Goal: Task Accomplishment & Management: Manage account settings

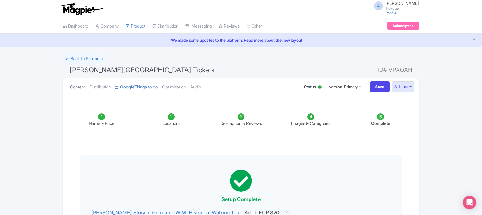
click at [76, 86] on link "Content" at bounding box center [77, 87] width 15 height 18
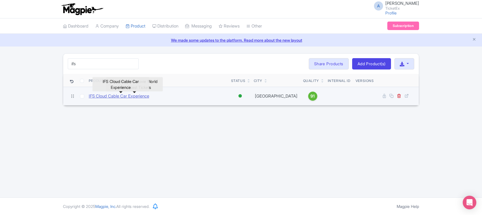
click at [123, 96] on link "IFS Cloud Cable Car Experience" at bounding box center [119, 96] width 60 height 7
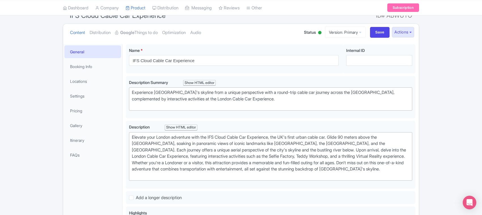
scroll to position [52, 0]
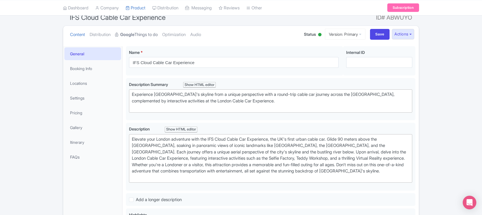
click at [143, 34] on link "Google Things to do" at bounding box center [136, 35] width 43 height 18
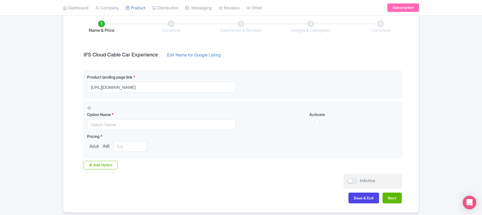
scroll to position [116, 0]
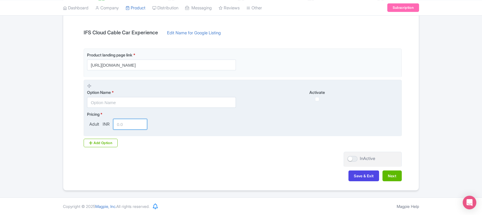
click at [128, 121] on input "number" at bounding box center [130, 124] width 34 height 11
drag, startPoint x: 130, startPoint y: 123, endPoint x: 106, endPoint y: 123, distance: 23.8
click at [106, 123] on div "Adult INR 1222" at bounding box center [118, 124] width 62 height 11
click at [129, 122] on input "1222" at bounding box center [130, 124] width 34 height 11
type input "1225"
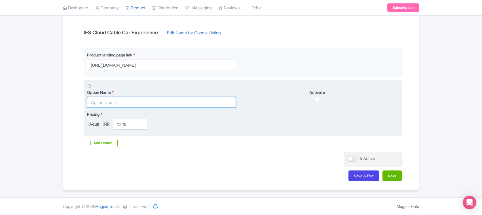
click at [115, 102] on input "text" at bounding box center [161, 102] width 149 height 11
click at [120, 102] on input "text" at bounding box center [161, 102] width 149 height 11
paste input "IFS Cloud Cable Car Tickets, London"
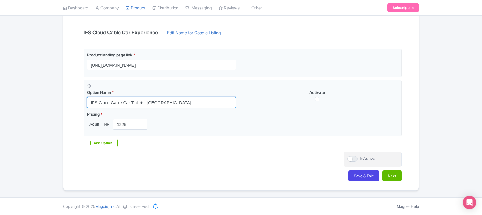
drag, startPoint x: 169, startPoint y: 100, endPoint x: 11, endPoint y: 97, distance: 157.7
click at [11, 97] on div "← Back to Products IFS Cloud Cable Car Experience ID# ABWUYO Content Distributi…" at bounding box center [241, 64] width 482 height 252
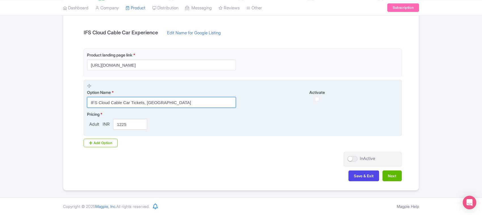
paste input "- Round Trip"
type input "IFS Cloud Cable Car Tickets - Round Trip"
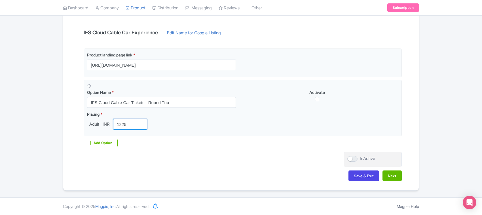
drag, startPoint x: 129, startPoint y: 122, endPoint x: 82, endPoint y: 122, distance: 46.8
click at [82, 122] on div "Product landing page link * https://www.ticketex.co/activity/117/ifs-cloud-cabl…" at bounding box center [241, 97] width 322 height 99
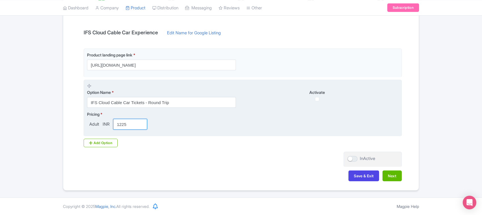
paste input "2.00"
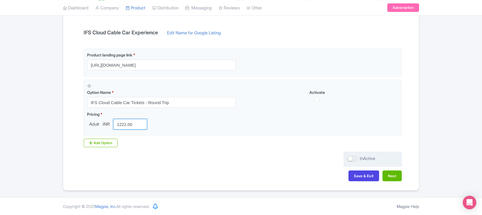
type input "1222.00"
click at [351, 159] on div at bounding box center [352, 159] width 10 height 6
click at [351, 159] on input "InActive" at bounding box center [349, 159] width 4 height 4
checkbox input "true"
click at [387, 174] on button "Next" at bounding box center [392, 175] width 19 height 11
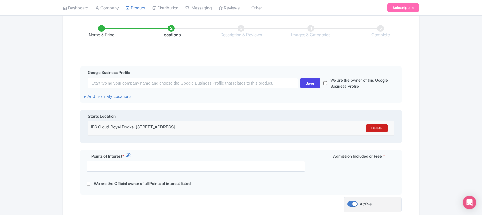
scroll to position [80, 0]
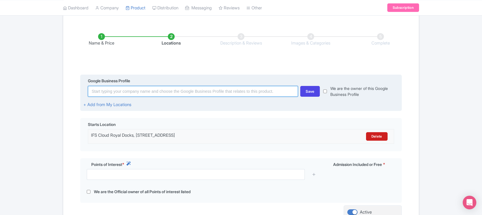
click at [128, 90] on input at bounding box center [193, 91] width 210 height 11
paste input "27 Western Gateway, London E16 1FA, UK"
type input "27 Western Gateway, London E16 1FA, UK"
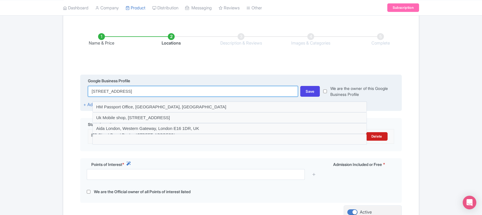
drag, startPoint x: 172, startPoint y: 90, endPoint x: 80, endPoint y: 95, distance: 92.0
click at [80, 95] on div "Google Business Profile 27 Western Gateway, London E16 1FA, UK Save We are the …" at bounding box center [241, 93] width 322 height 37
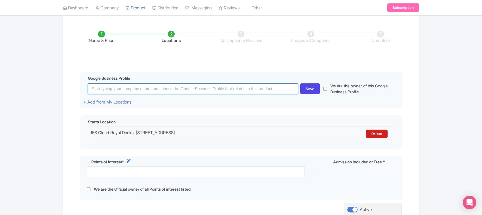
scroll to position [116, 0]
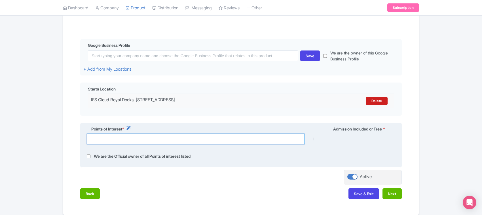
click at [284, 141] on input "text" at bounding box center [196, 139] width 218 height 11
paste input "27 Western Gateway, London E16 1FA, UK"
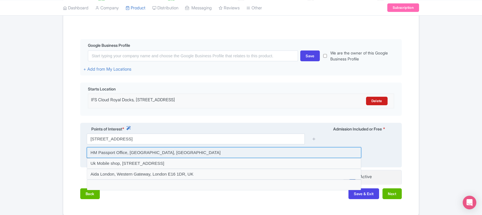
click at [173, 156] on input at bounding box center [224, 152] width 275 height 11
type input "HM Passport Office, Western Gateway, London E16 1DR, UK"
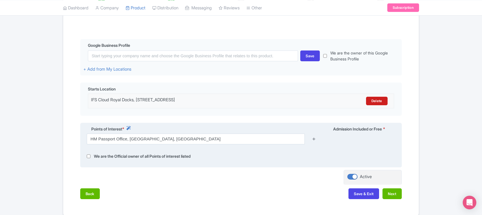
click at [315, 140] on icon at bounding box center [314, 139] width 4 height 4
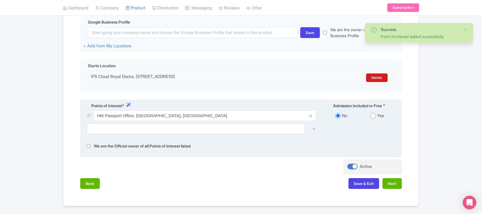
scroll to position [151, 0]
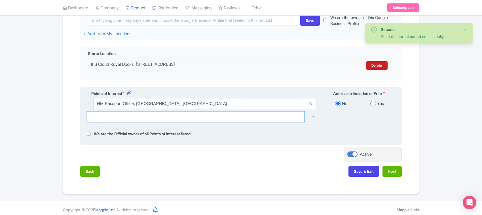
click at [169, 118] on input "text" at bounding box center [196, 116] width 218 height 11
paste input "27 Western Gateway, London E16 1FA, UK"
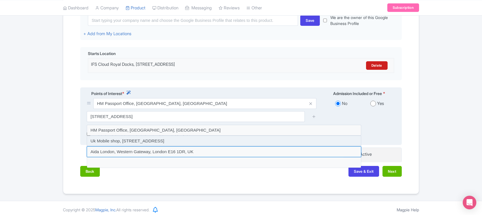
drag, startPoint x: 152, startPoint y: 153, endPoint x: 155, endPoint y: 141, distance: 11.8
click at [155, 141] on div at bounding box center [224, 146] width 275 height 43
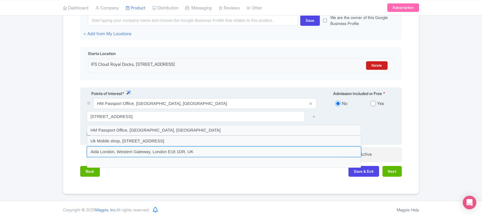
type input "Uk Mobile shop, excel, Western Gateway, London E16 1FD, UK"
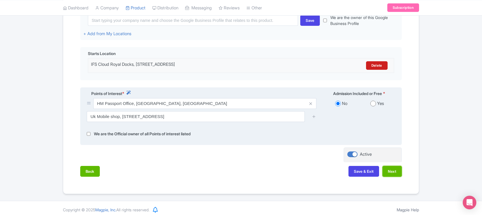
drag, startPoint x: 389, startPoint y: 172, endPoint x: 382, endPoint y: 123, distance: 49.3
click at [387, 132] on div "Name & Price Locations Description & Reviews Images & Categories Complete Edit …" at bounding box center [241, 66] width 349 height 231
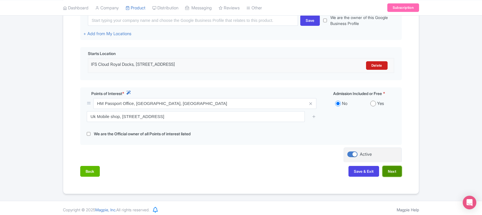
click at [390, 175] on button "Next" at bounding box center [392, 171] width 19 height 11
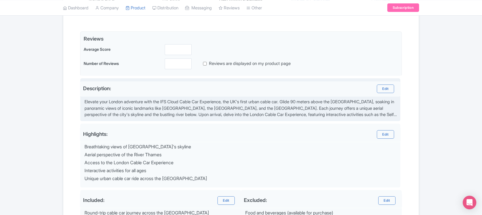
scroll to position [45, 0]
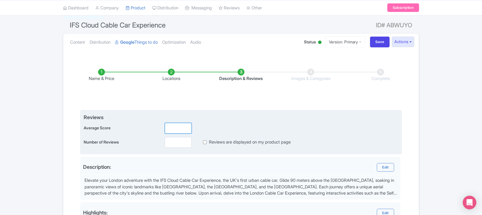
click at [178, 125] on input "number" at bounding box center [178, 128] width 27 height 11
type input "2.6"
click at [175, 143] on input "number" at bounding box center [178, 142] width 27 height 11
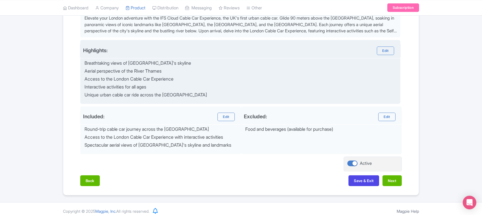
scroll to position [213, 0]
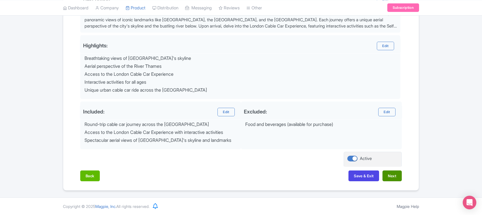
type input "0"
click at [392, 173] on button "Next" at bounding box center [392, 175] width 19 height 11
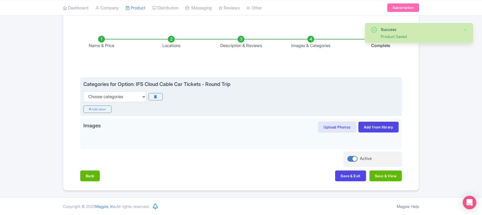
scroll to position [78, 0]
click at [117, 93] on select "Choose categories Adults Only Animals Audio Guide Beaches Bike Tours Boat Tours…" at bounding box center [114, 96] width 63 height 11
select select "family-friendly"
click at [103, 108] on icon "Add more" at bounding box center [97, 108] width 28 height 7
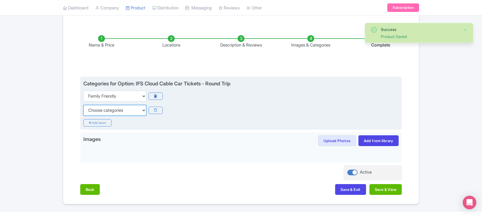
click at [102, 111] on select "Choose categories Adults Only Animals Audio Guide Beaches Bike Tours Boat Tours…" at bounding box center [114, 110] width 63 height 11
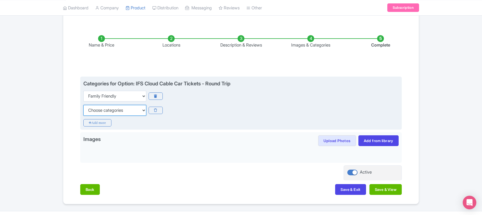
select select "self-guided"
click at [103, 109] on select "Choose categories Adults Only Animals Audio Guide Beaches Bike Tours Boat Tours…" at bounding box center [114, 110] width 63 height 11
click at [102, 123] on icon "Add more" at bounding box center [97, 122] width 28 height 7
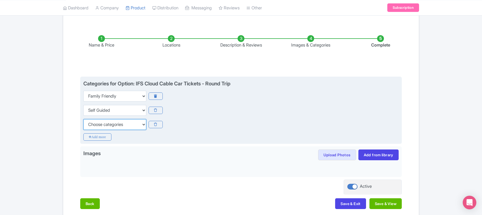
click at [101, 123] on select "Choose categories Adults Only Animals Audio Guide Beaches Bike Tours Boat Tours…" at bounding box center [114, 124] width 63 height 11
select select "fast-track"
click at [83, 119] on select "Choose categories Adults Only Animals Audio Guide Beaches Bike Tours Boat Tours…" at bounding box center [114, 124] width 63 height 11
click at [95, 138] on icon "Add more" at bounding box center [97, 136] width 28 height 7
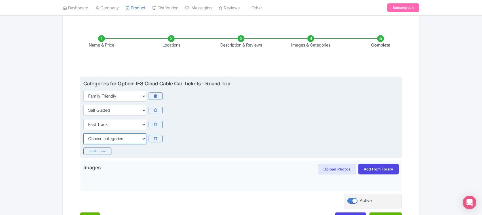
click at [96, 140] on select "Choose categories Adults Only Animals Audio Guide Beaches Bike Tours Boat Tours…" at bounding box center [114, 138] width 63 height 11
select select "sports"
click at [83, 133] on select "Choose categories Adults Only Animals Audio Guide Beaches Bike Tours Boat Tours…" at bounding box center [114, 138] width 63 height 11
click at [98, 149] on icon "Add more" at bounding box center [97, 150] width 28 height 7
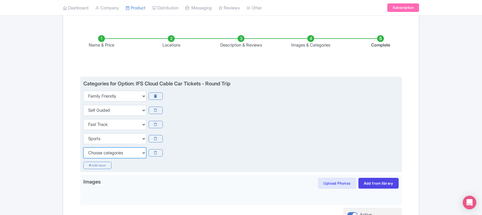
click at [98, 149] on select "Choose categories Adults Only Animals Audio Guide Beaches Bike Tours Boat Tours…" at bounding box center [114, 152] width 63 height 11
select select "outdoors"
click at [83, 147] on select "Choose categories Adults Only Animals Audio Guide Beaches Bike Tours Boat Tours…" at bounding box center [114, 152] width 63 height 11
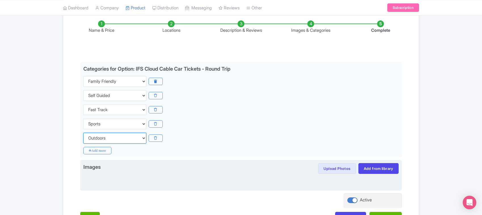
scroll to position [135, 0]
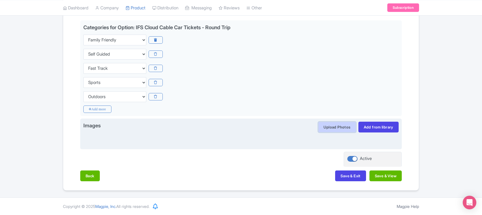
click at [333, 128] on button "Upload Photos" at bounding box center [337, 127] width 38 height 11
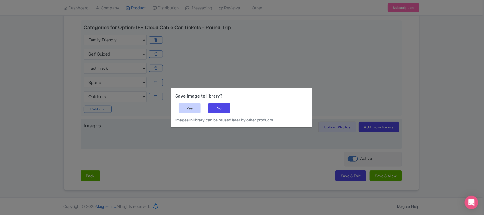
click at [193, 106] on div "Yes" at bounding box center [190, 108] width 22 height 11
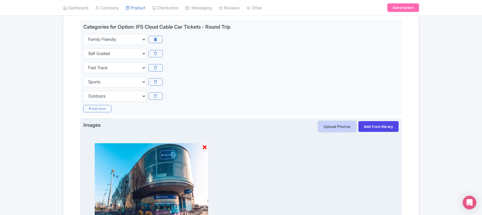
click at [330, 127] on button "Upload Photos" at bounding box center [337, 126] width 38 height 11
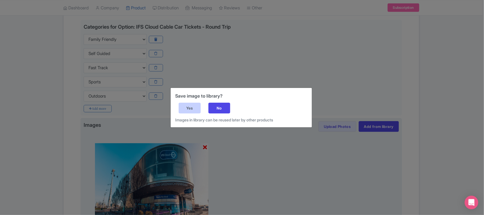
click at [193, 106] on div "Yes" at bounding box center [190, 108] width 22 height 11
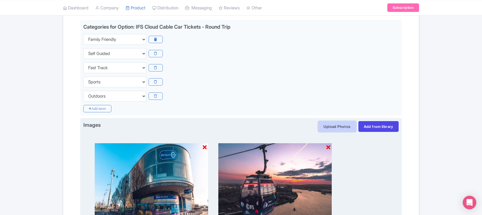
click at [326, 128] on button "Upload Photos" at bounding box center [337, 126] width 38 height 11
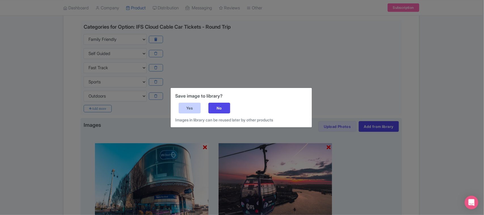
click at [189, 108] on div "Yes" at bounding box center [190, 108] width 22 height 11
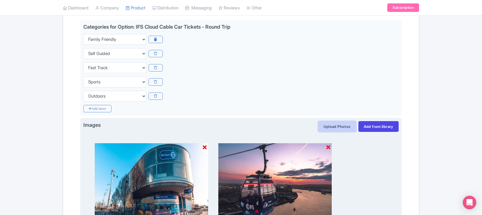
click at [329, 125] on button "Upload Photos" at bounding box center [337, 126] width 38 height 11
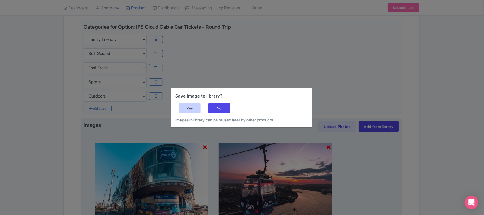
click at [192, 108] on div "Yes" at bounding box center [190, 108] width 22 height 11
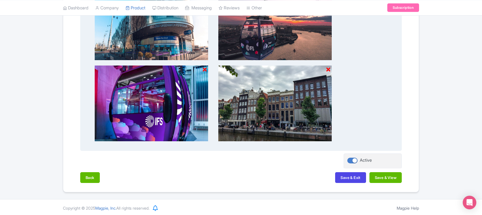
scroll to position [296, 0]
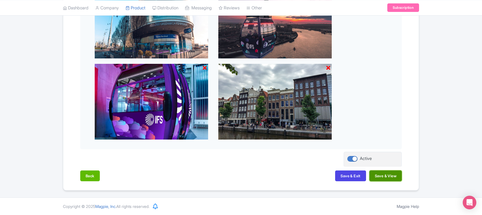
click at [385, 176] on button "Save & View" at bounding box center [386, 175] width 32 height 11
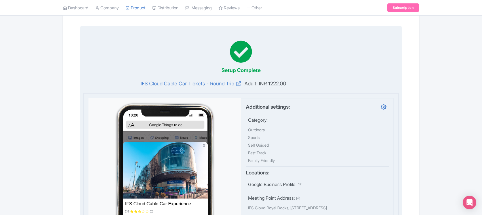
scroll to position [0, 0]
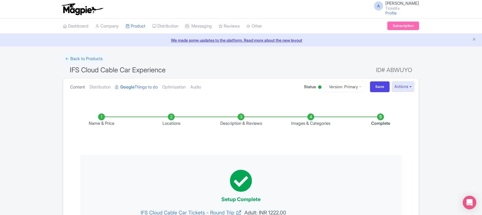
click at [72, 86] on link "Content" at bounding box center [77, 87] width 15 height 18
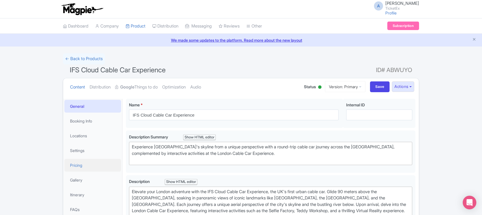
click at [82, 162] on link "Pricing" at bounding box center [92, 165] width 57 height 13
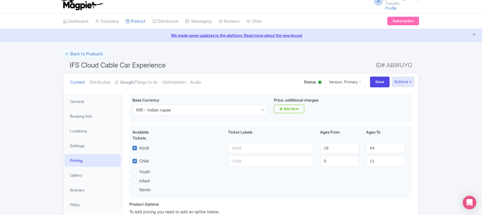
scroll to position [67, 0]
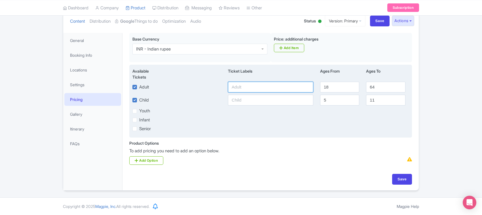
click at [242, 86] on input "text" at bounding box center [270, 87] width 85 height 11
type input "1659"
click at [238, 102] on input "text" at bounding box center [270, 100] width 85 height 11
paste input "1659"
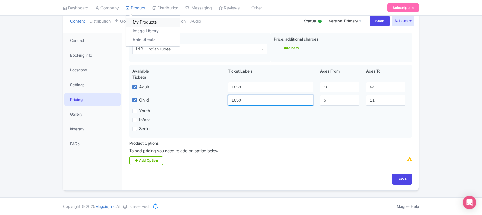
type input "1659"
click at [140, 20] on link "My Products" at bounding box center [153, 22] width 54 height 9
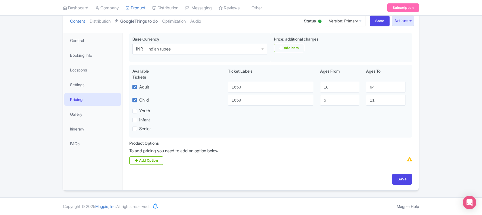
click at [131, 19] on strong "Google" at bounding box center [127, 21] width 14 height 7
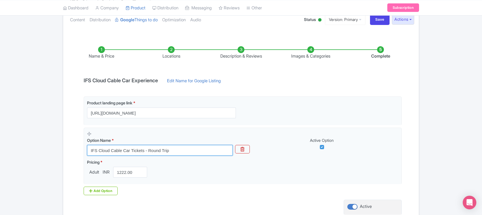
drag, startPoint x: 175, startPoint y: 150, endPoint x: 31, endPoint y: 150, distance: 143.5
click at [31, 150] on div "Success Product Saved ← Back to Products IFS Cloud Cable Car Experience ID# ABW…" at bounding box center [241, 112] width 482 height 252
paste input "1659"
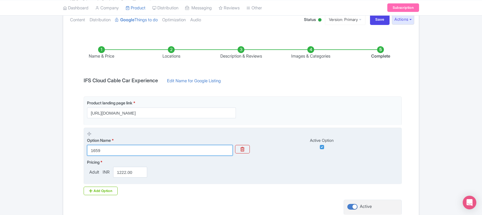
type input "IFS Cloud Cable Car Tickets - Round Trip"
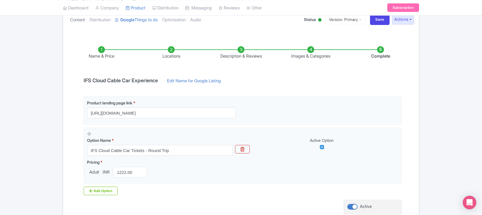
click at [79, 22] on link "Content" at bounding box center [77, 20] width 15 height 18
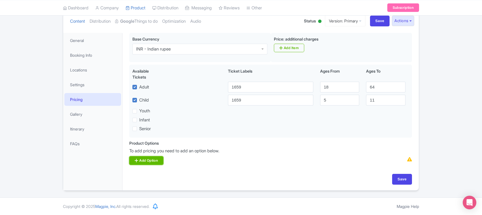
click at [154, 159] on link "Add Option" at bounding box center [146, 160] width 34 height 9
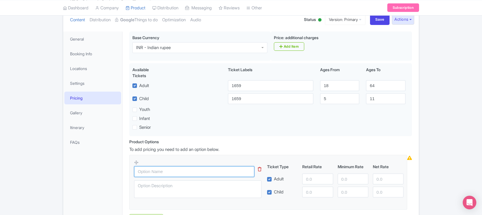
click at [164, 176] on input "text" at bounding box center [194, 171] width 120 height 11
paste input "IFS Cloud Cable Car Tickets - Round Trip"
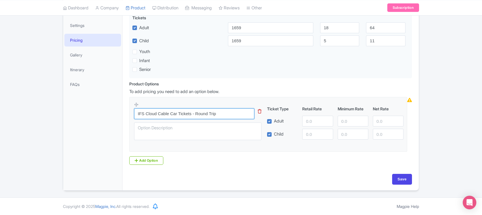
scroll to position [127, 0]
type input "IFS Cloud Cable Car Tickets - Round Trip"
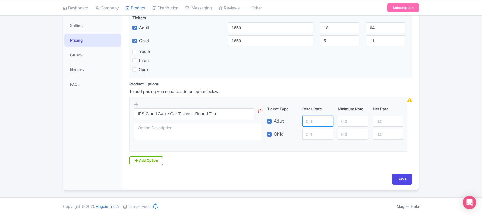
click at [307, 124] on input "number" at bounding box center [317, 121] width 31 height 11
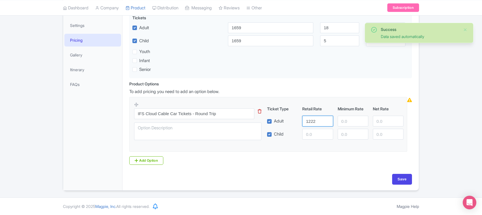
type input "1222"
paste input "1222"
type input "1222"
paste input "1222"
type input "1222"
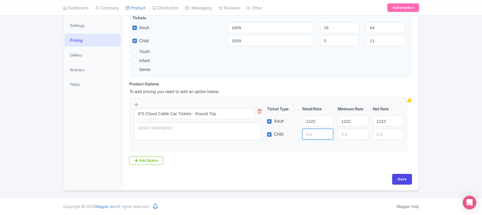
paste input "1222"
type input "1222"
paste input "1222"
type input "1222"
paste input "1222"
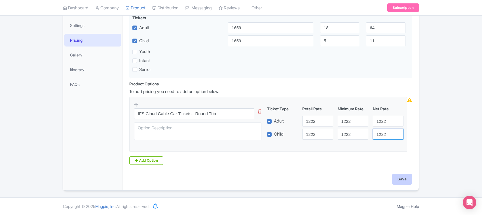
type input "1222"
click at [405, 177] on input "Save" at bounding box center [402, 179] width 20 height 11
type input "Saving..."
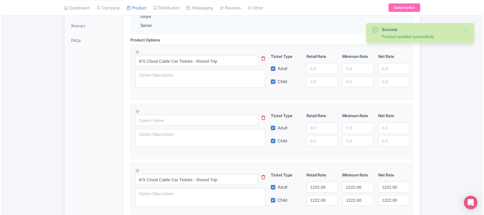
scroll to position [166, 0]
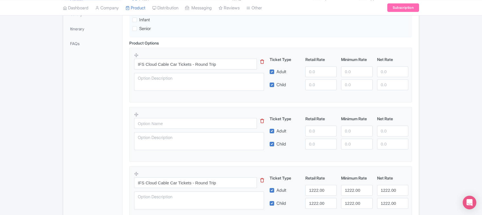
click at [262, 123] on icon at bounding box center [262, 121] width 4 height 4
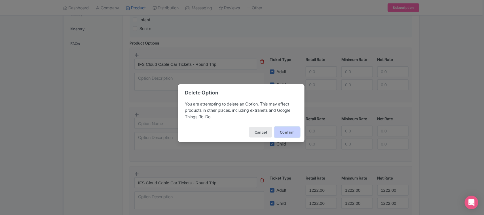
click at [279, 132] on button "Confirm" at bounding box center [288, 132] width 26 height 11
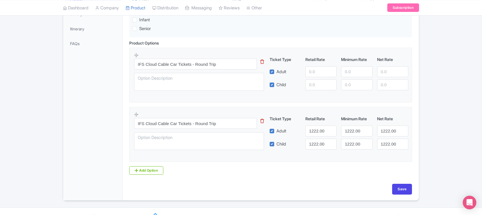
click at [261, 64] on icon at bounding box center [262, 62] width 4 height 4
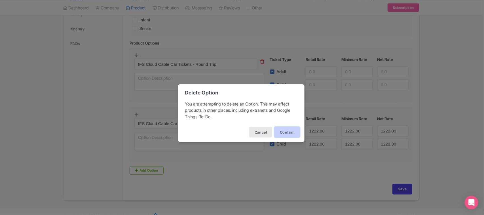
click at [279, 133] on button "Confirm" at bounding box center [288, 132] width 26 height 11
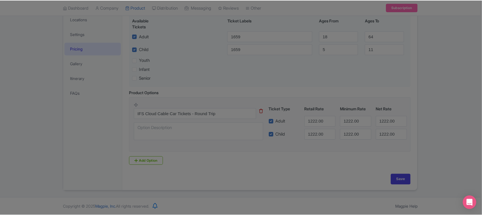
scroll to position [118, 0]
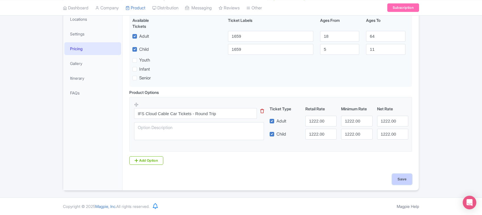
click at [404, 181] on input "Save" at bounding box center [402, 179] width 20 height 11
type input "Saving..."
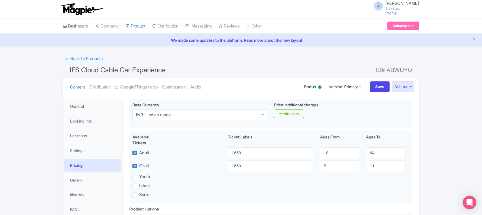
click at [82, 26] on link "Dashboard" at bounding box center [76, 26] width 26 height 16
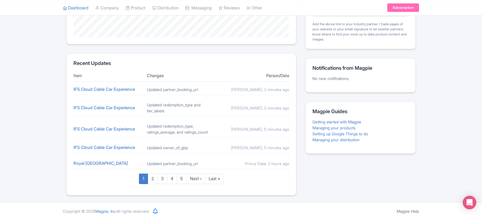
scroll to position [202, 0]
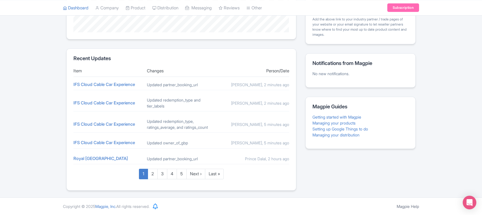
drag, startPoint x: 159, startPoint y: 158, endPoint x: 206, endPoint y: 156, distance: 47.1
click at [206, 156] on div "Updated partner_booking_url" at bounding box center [181, 159] width 69 height 6
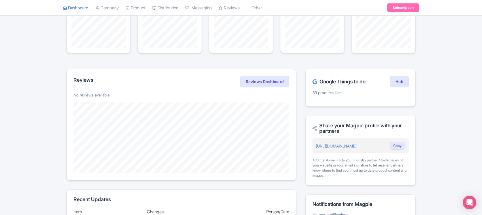
scroll to position [0, 0]
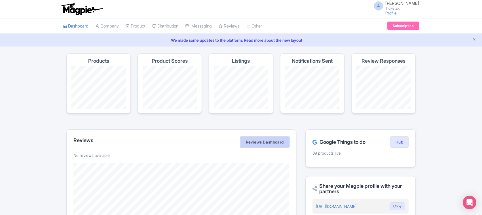
click at [258, 139] on link "Reviews Dashboard" at bounding box center [264, 141] width 49 height 11
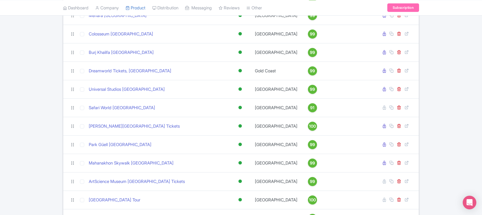
scroll to position [830, 0]
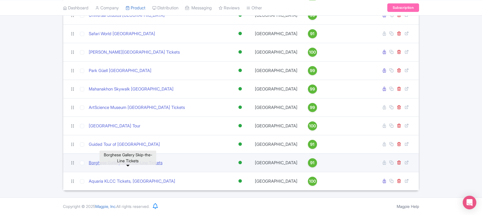
click at [138, 164] on link "Borghese Gallery Skip-the-Line Tickets" at bounding box center [126, 163] width 74 height 7
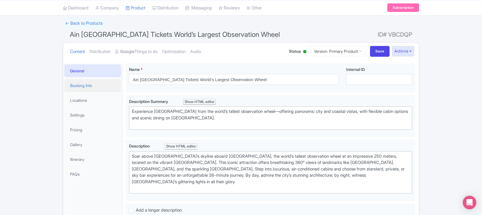
scroll to position [35, 0]
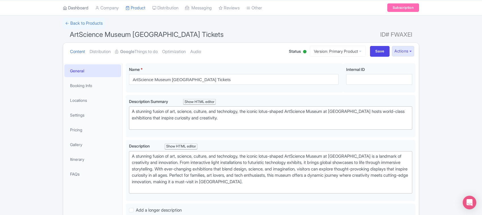
scroll to position [35, 0]
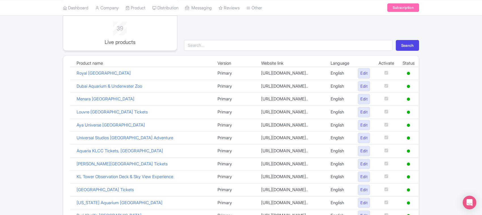
scroll to position [31, 0]
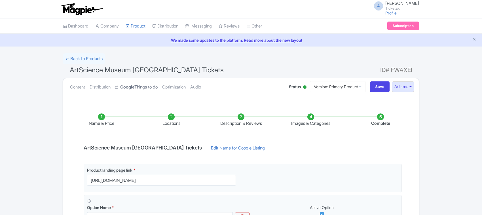
scroll to position [35, 0]
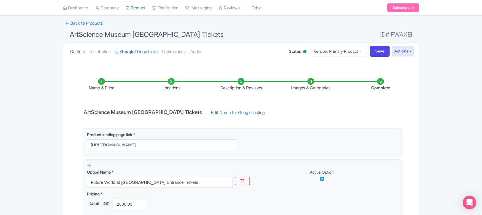
click at [75, 51] on link "Content" at bounding box center [77, 52] width 15 height 18
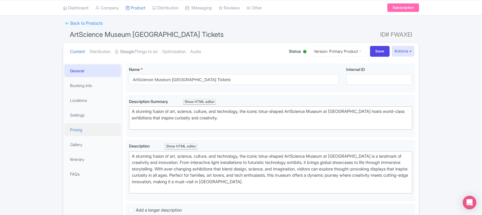
click at [79, 131] on link "Pricing" at bounding box center [92, 129] width 57 height 13
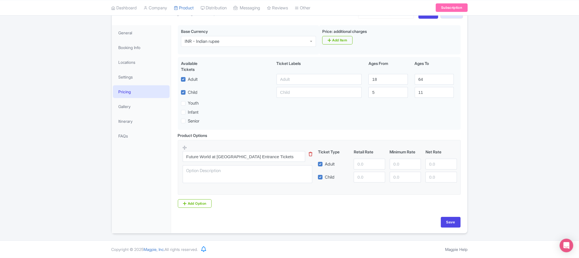
scroll to position [34, 0]
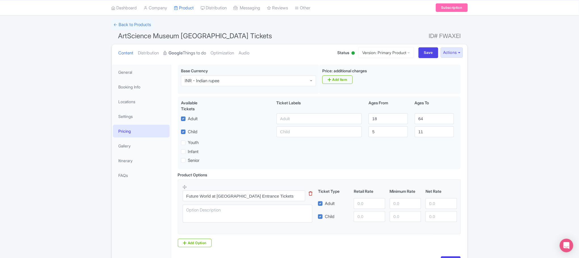
click at [190, 52] on link "Google Things to do" at bounding box center [185, 53] width 43 height 18
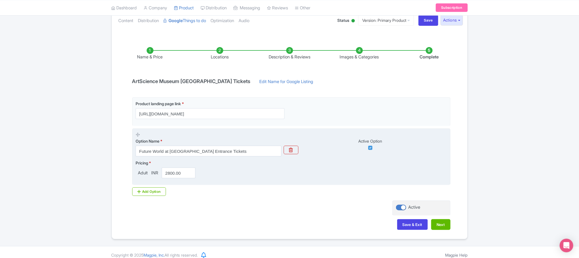
scroll to position [74, 0]
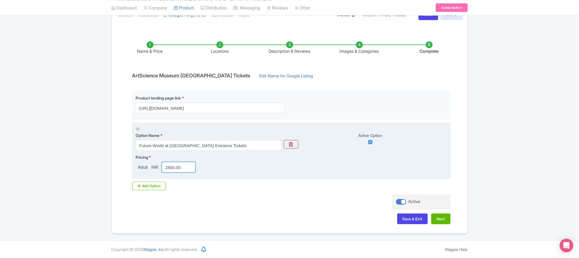
click at [174, 163] on input "2800.00" at bounding box center [179, 167] width 34 height 11
paste input "05"
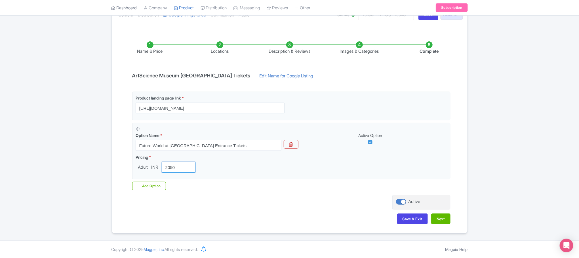
type input "2050"
click at [128, 7] on link "Dashboard" at bounding box center [124, 8] width 26 height 16
click at [187, 8] on link "Product" at bounding box center [184, 8] width 20 height 16
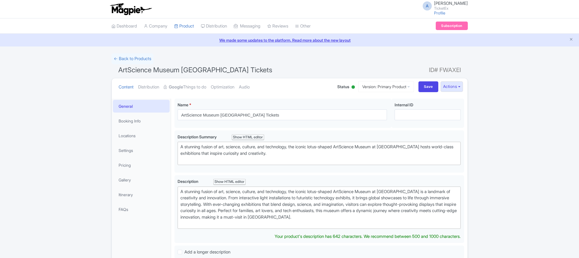
click at [193, 78] on link "Google Things to do" at bounding box center [185, 87] width 43 height 18
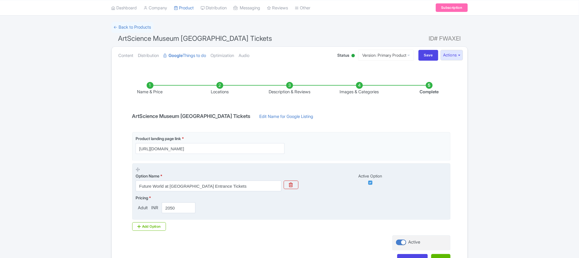
scroll to position [31, 0]
click at [171, 207] on input "2800.00" at bounding box center [179, 207] width 34 height 11
paste input "05"
type input "2050"
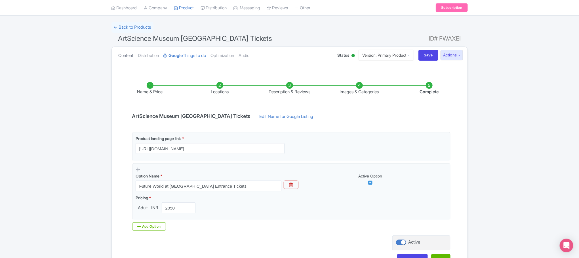
click at [121, 54] on link "Content" at bounding box center [126, 56] width 15 height 18
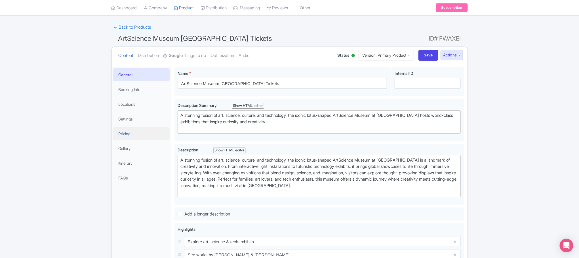
click at [129, 134] on link "Pricing" at bounding box center [141, 133] width 57 height 13
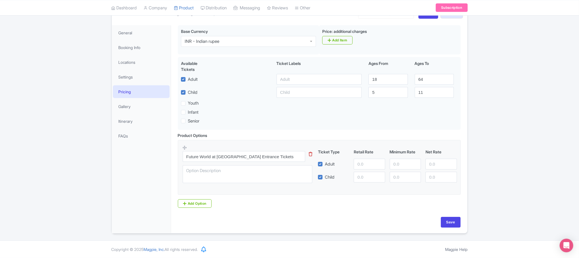
scroll to position [77, 0]
click at [363, 165] on input "number" at bounding box center [369, 164] width 31 height 11
paste input "2050"
type input "2050"
paste input "2050"
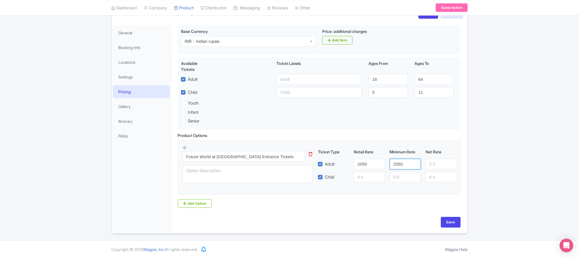
type input "2050"
paste input "2050"
type input "2050"
paste input "2050"
type input "2050"
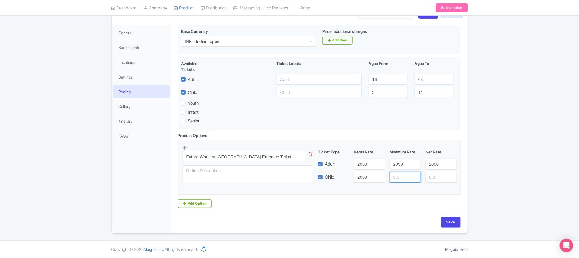
paste input "2050"
type input "2050"
paste input "2050"
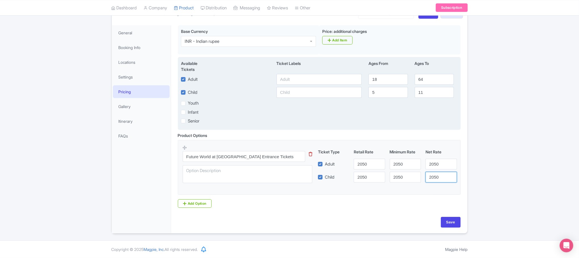
type input "2050"
click at [302, 77] on input "text" at bounding box center [318, 79] width 85 height 11
type input "2800"
click at [296, 90] on input "text" at bounding box center [318, 92] width 85 height 11
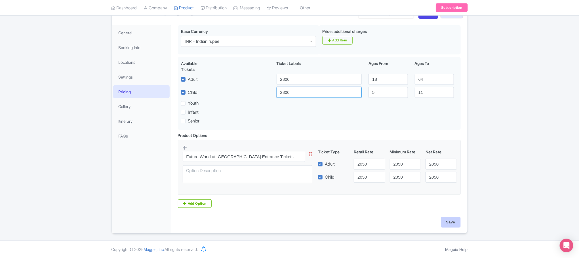
type input "2800"
click at [451, 221] on input "Save" at bounding box center [451, 222] width 20 height 11
type input "Saving..."
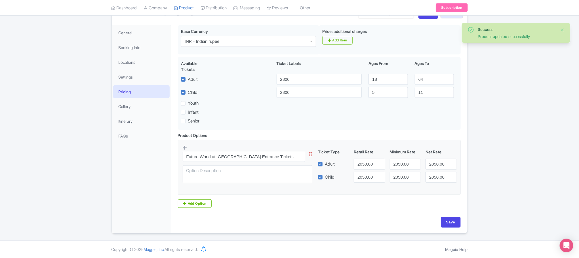
scroll to position [34, 0]
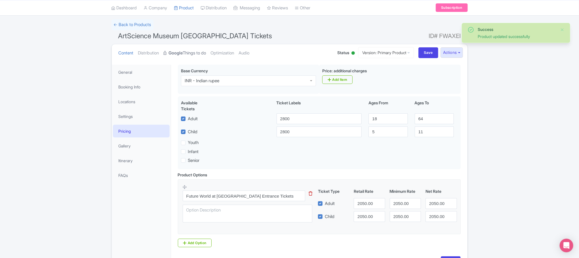
click at [191, 52] on link "Google Things to do" at bounding box center [185, 53] width 43 height 18
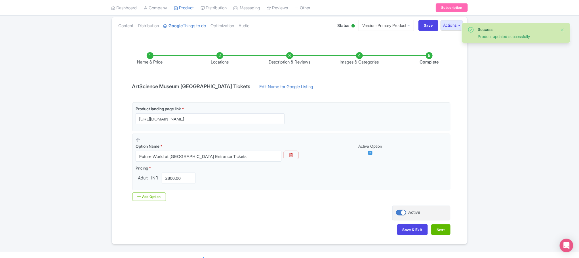
scroll to position [74, 0]
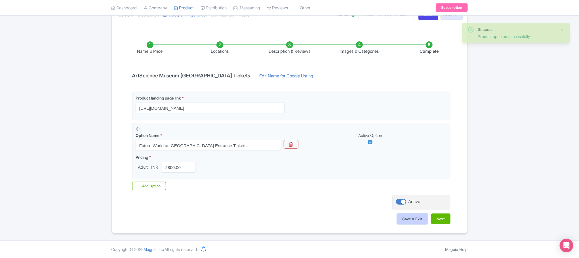
click at [416, 218] on button "Save & Exit" at bounding box center [412, 219] width 31 height 11
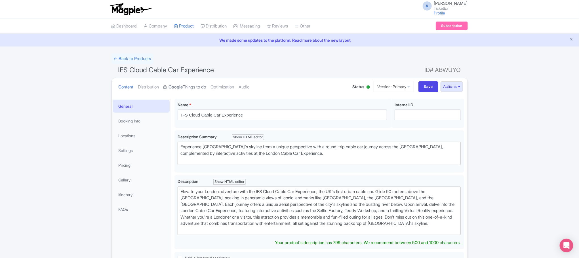
click at [199, 87] on link "Google Things to do" at bounding box center [185, 87] width 43 height 18
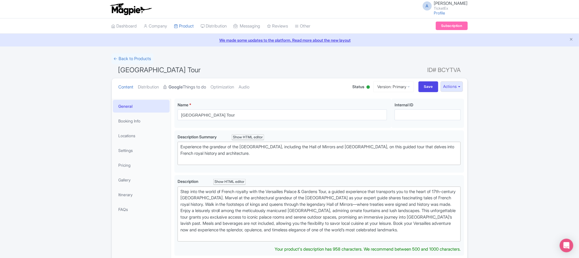
click at [183, 87] on strong "Google" at bounding box center [176, 87] width 14 height 7
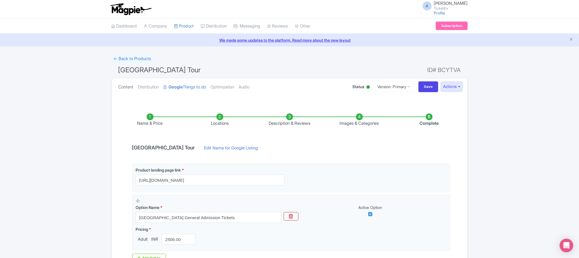
click at [130, 88] on link "Content" at bounding box center [126, 87] width 15 height 18
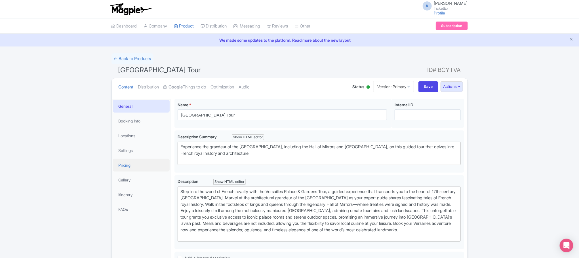
click at [127, 166] on link "Pricing" at bounding box center [141, 165] width 57 height 13
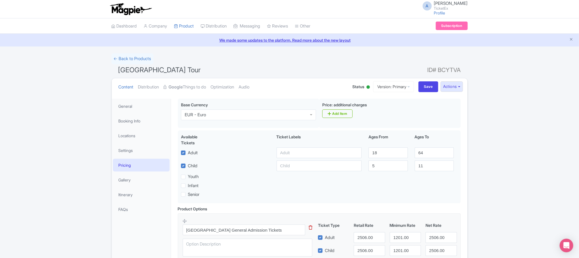
click at [144, 71] on span "[GEOGRAPHIC_DATA] Tour" at bounding box center [159, 70] width 83 height 8
copy span "Versailles"
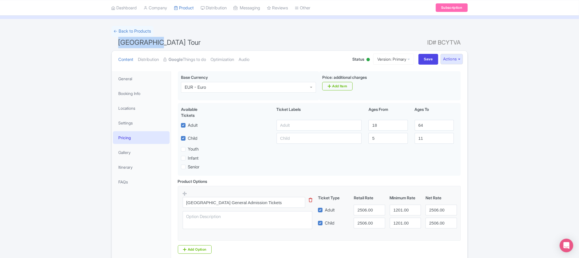
scroll to position [77, 0]
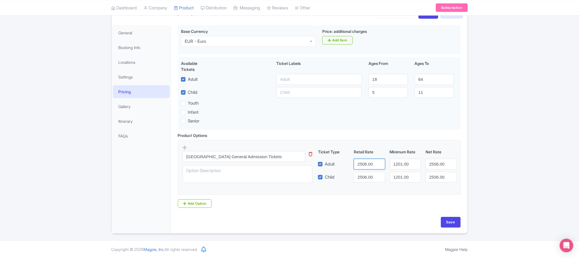
click at [362, 163] on input "2506.00" at bounding box center [369, 164] width 31 height 11
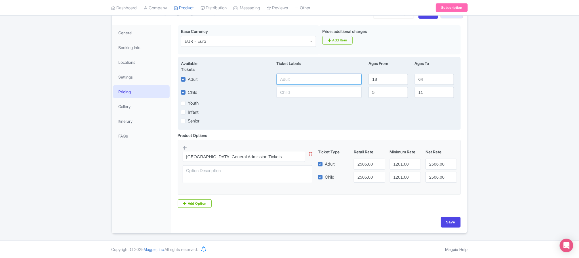
click at [291, 77] on input "text" at bounding box center [318, 79] width 85 height 11
paste input "2506.00"
type input "2506.00"
click at [293, 94] on input "text" at bounding box center [318, 92] width 85 height 11
paste input "2506.00"
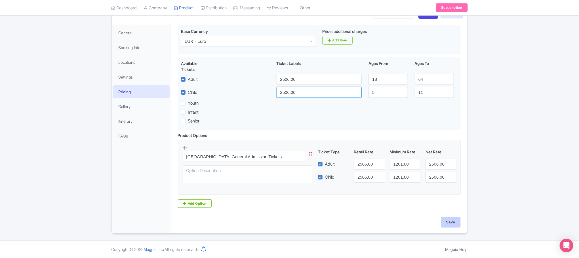
type input "2506.00"
click at [449, 221] on input "Save" at bounding box center [451, 222] width 20 height 11
type input "Saving..."
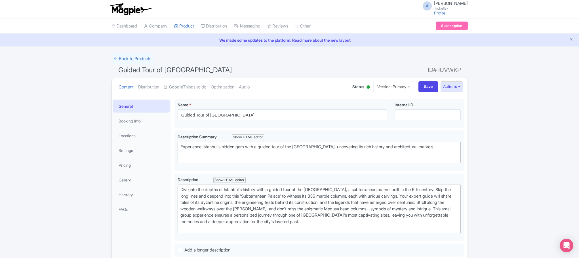
type trix-editor "<div>Dive into the depths of Istanbul's history with a guided tour of the [GEOG…"
click at [186, 88] on link "Google Things to do" at bounding box center [185, 87] width 43 height 18
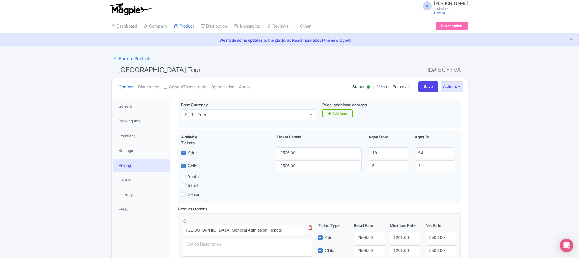
scroll to position [77, 0]
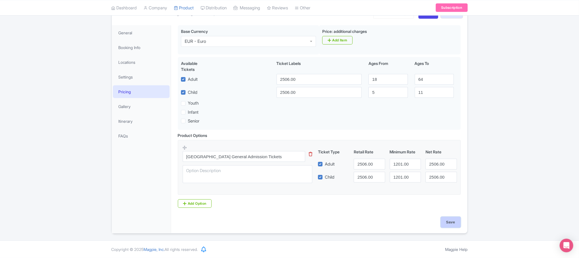
click at [448, 220] on input "Save" at bounding box center [451, 222] width 20 height 11
type input "Saving..."
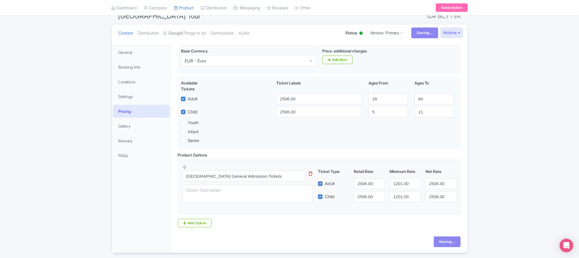
scroll to position [34, 0]
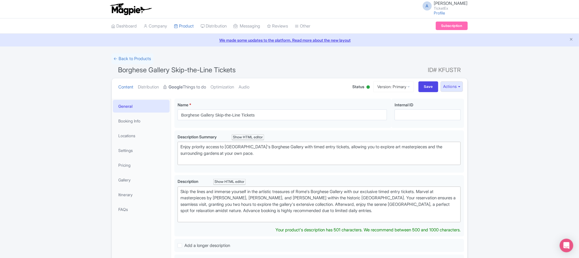
click at [191, 88] on link "Google Things to do" at bounding box center [185, 87] width 43 height 18
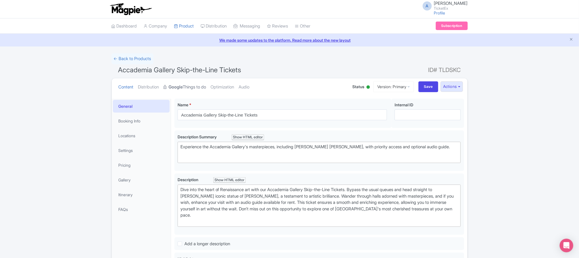
click at [193, 85] on link "Google Things to do" at bounding box center [185, 87] width 43 height 18
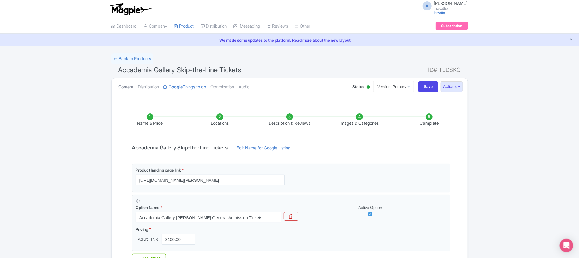
click at [125, 89] on link "Content" at bounding box center [126, 87] width 15 height 18
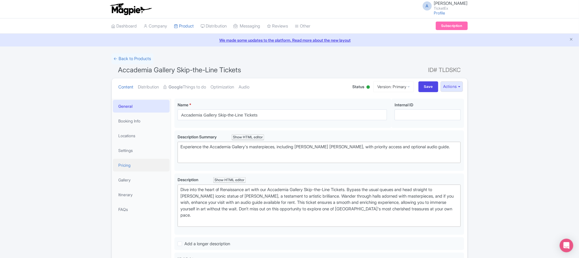
click at [128, 167] on link "Pricing" at bounding box center [141, 165] width 57 height 13
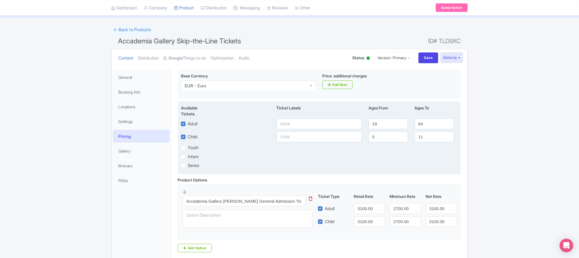
scroll to position [43, 0]
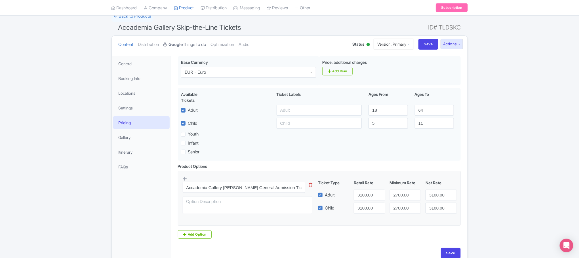
click at [187, 45] on link "Google Things to do" at bounding box center [185, 45] width 43 height 18
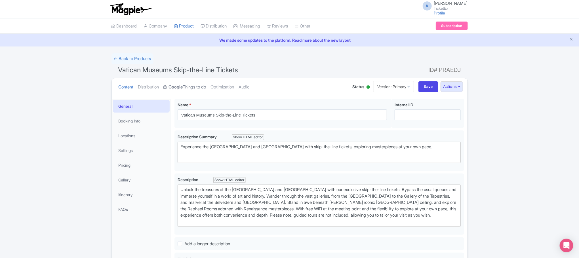
click at [202, 85] on link "Google Things to do" at bounding box center [185, 87] width 43 height 18
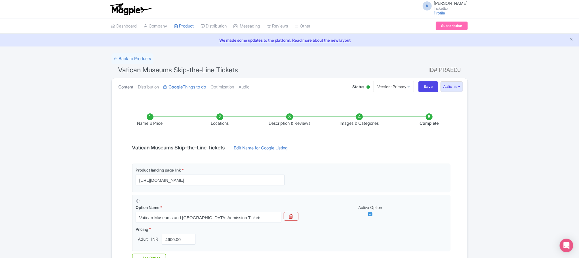
click at [123, 86] on link "Content" at bounding box center [126, 87] width 15 height 18
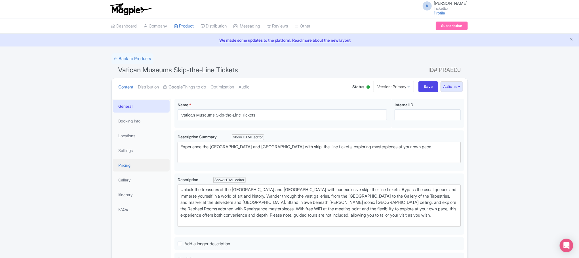
click at [132, 165] on link "Pricing" at bounding box center [141, 165] width 57 height 13
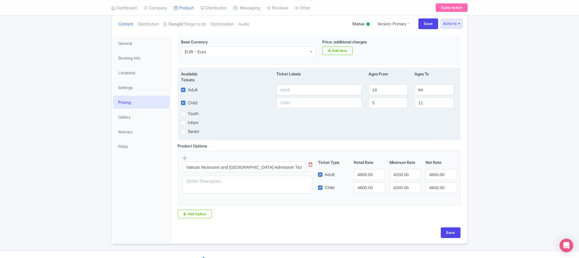
scroll to position [77, 0]
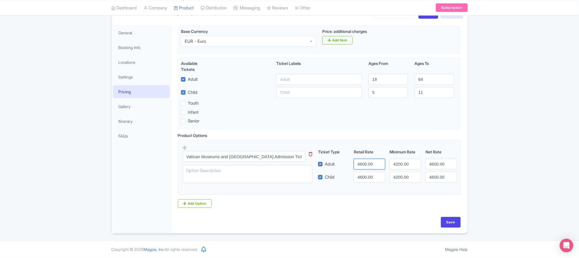
click at [364, 161] on input "4600.00" at bounding box center [369, 164] width 31 height 11
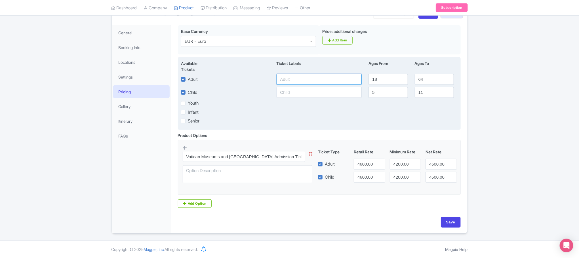
click at [289, 78] on input "text" at bounding box center [318, 79] width 85 height 11
paste input "4600.00"
type input "4600.00"
click at [289, 90] on input "text" at bounding box center [318, 92] width 85 height 11
paste input "4600.00"
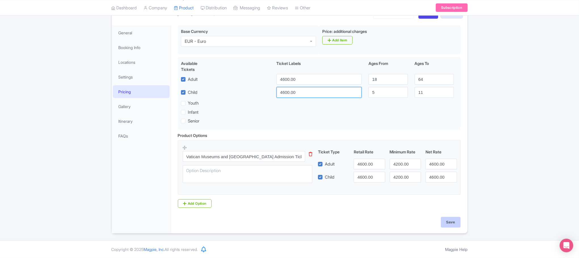
type input "4600.00"
click at [444, 221] on input "Save" at bounding box center [451, 222] width 20 height 11
type input "Saving..."
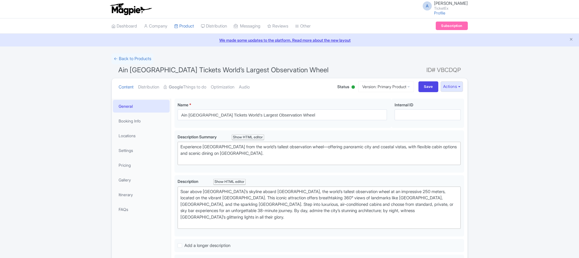
scroll to position [43, 0]
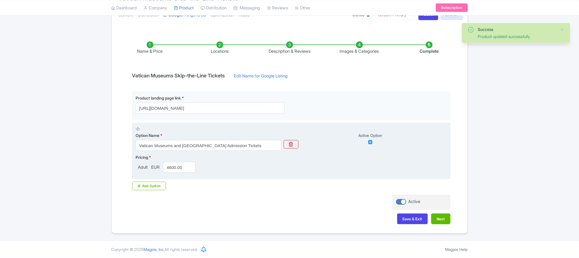
scroll to position [74, 0]
click at [178, 165] on input "4600.00" at bounding box center [179, 167] width 33 height 11
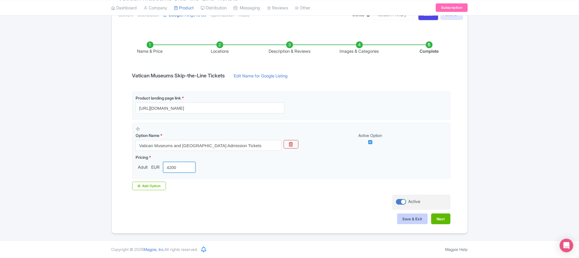
type input "4200"
click at [414, 218] on button "Save & Exit" at bounding box center [412, 219] width 31 height 11
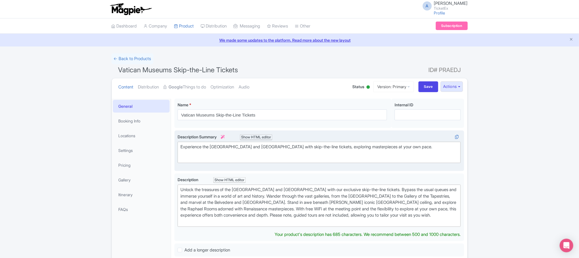
type trix-editor "<div>Unlock the treasures of the [GEOGRAPHIC_DATA] and [GEOGRAPHIC_DATA] with o…"
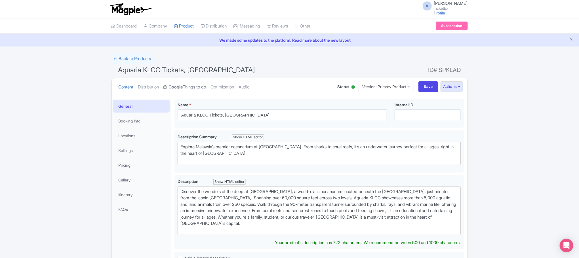
click at [191, 87] on link "Google Things to do" at bounding box center [185, 87] width 43 height 18
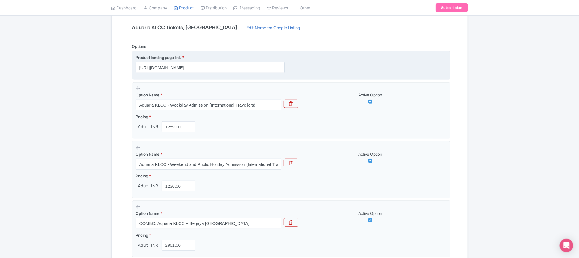
scroll to position [65, 0]
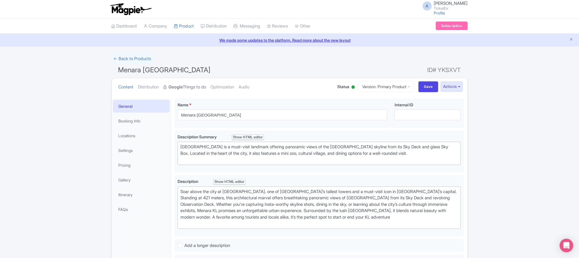
click at [192, 87] on link "Google Things to do" at bounding box center [185, 87] width 43 height 18
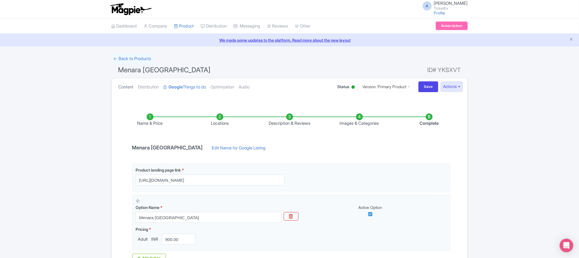
click at [120, 86] on link "Content" at bounding box center [126, 87] width 15 height 18
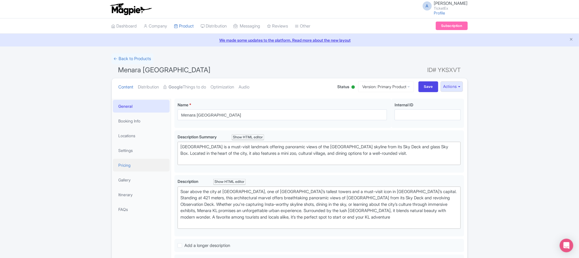
click at [121, 164] on link "Pricing" at bounding box center [141, 165] width 57 height 13
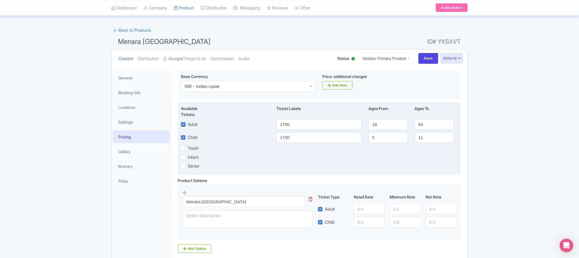
scroll to position [77, 0]
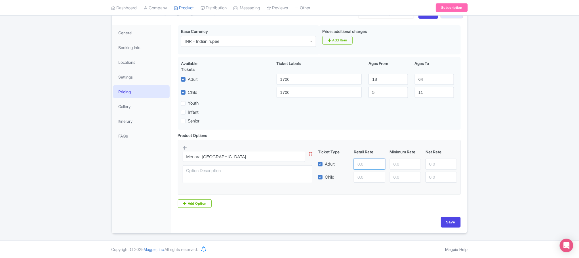
click at [361, 164] on input "number" at bounding box center [369, 164] width 31 height 11
type input "900"
paste input "900"
type input "900"
paste input "900"
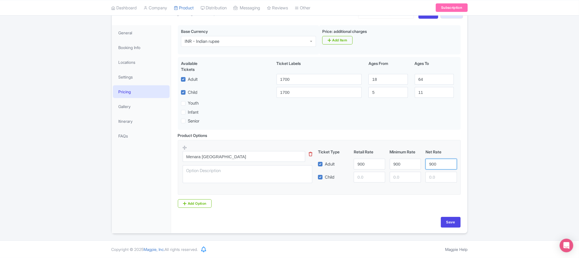
type input "900"
paste input "900"
type input "900"
paste input "900"
type input "900"
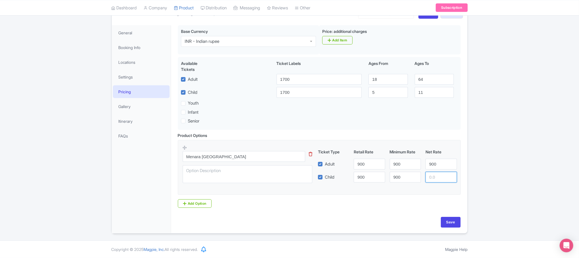
paste input "900"
type input "900"
click at [447, 222] on input "Save" at bounding box center [451, 222] width 20 height 11
type input "Saving..."
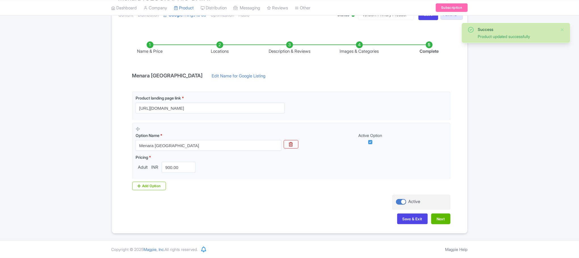
scroll to position [74, 0]
click at [408, 220] on button "Save & Exit" at bounding box center [412, 219] width 31 height 11
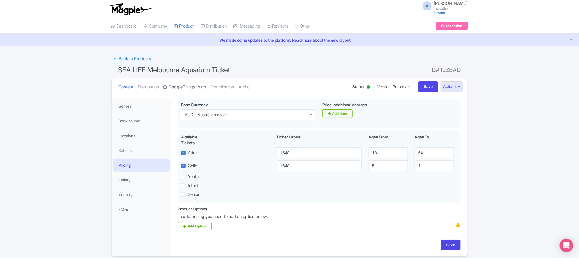
click at [174, 86] on strong "Google" at bounding box center [176, 87] width 14 height 7
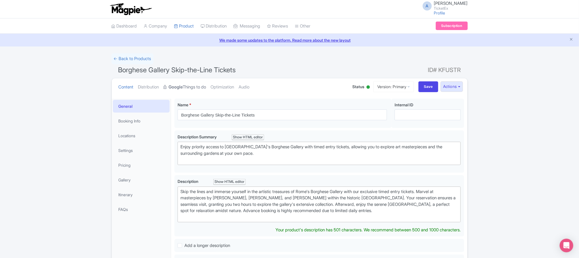
click at [189, 87] on link "Google Things to do" at bounding box center [185, 87] width 43 height 18
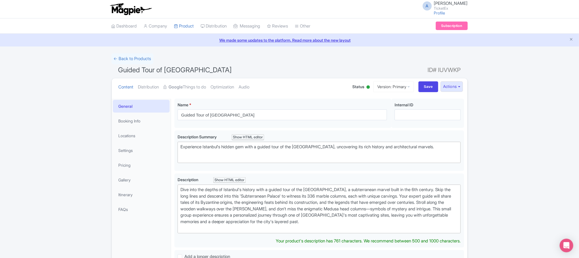
type trix-editor "<div>Dive into the depths of Istanbul's history with a guided tour of the Basil…"
click at [198, 85] on link "Google Things to do" at bounding box center [185, 87] width 43 height 18
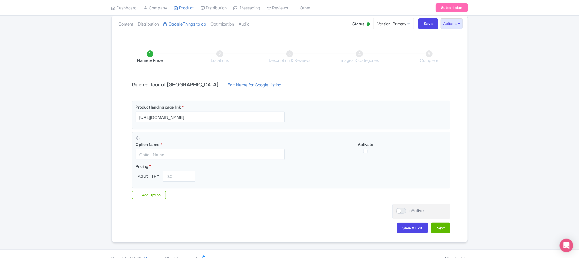
scroll to position [74, 0]
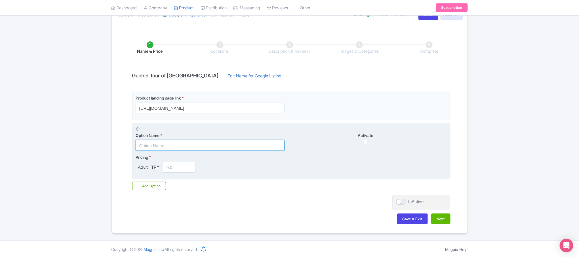
click at [179, 142] on input "text" at bounding box center [210, 145] width 149 height 11
paste input "Basilica Cistern Skip the Line - Admission Ticket"
type input "Basilica Cistern Skip the Line - Admission Ticket"
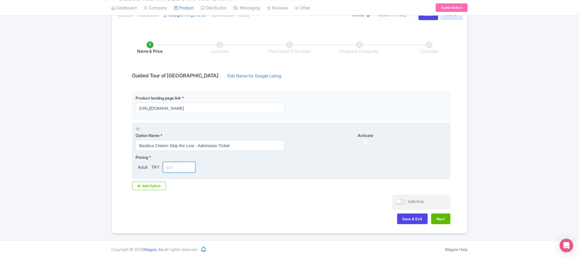
click at [173, 164] on input "number" at bounding box center [179, 167] width 33 height 11
paste input "1879.53"
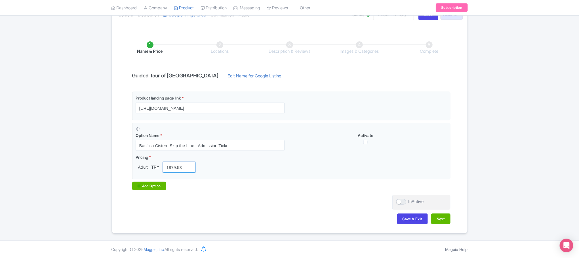
type input "1879.53"
click at [148, 186] on div "Add Option" at bounding box center [149, 186] width 34 height 9
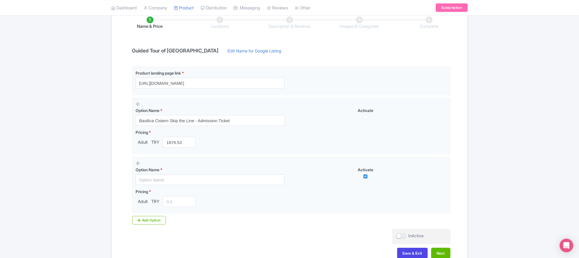
scroll to position [117, 0]
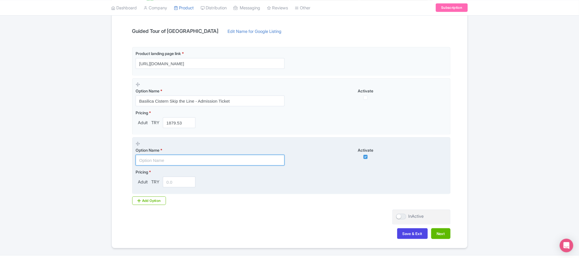
click at [152, 164] on input "text" at bounding box center [210, 160] width 149 height 11
paste input "Basilica Cistern + Guided Tour"
type input "Basilica Cistern + Guided Tour"
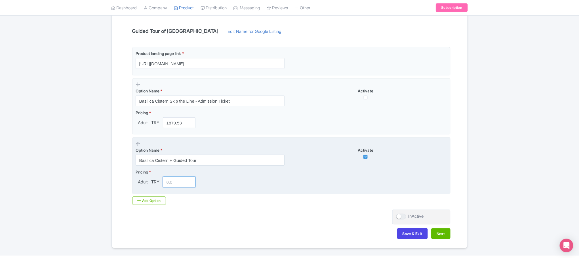
click at [181, 183] on input "number" at bounding box center [179, 182] width 33 height 11
paste input "2100.00"
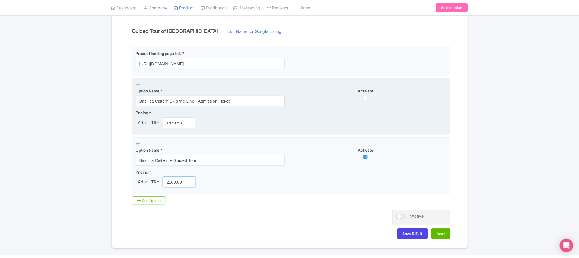
type input "2100.00"
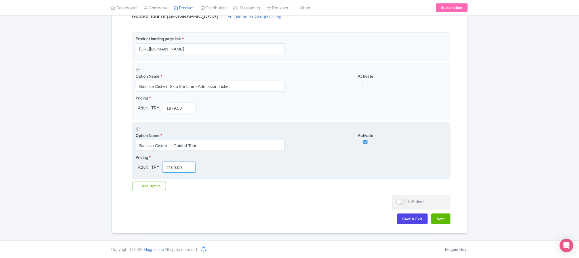
scroll to position [134, 0]
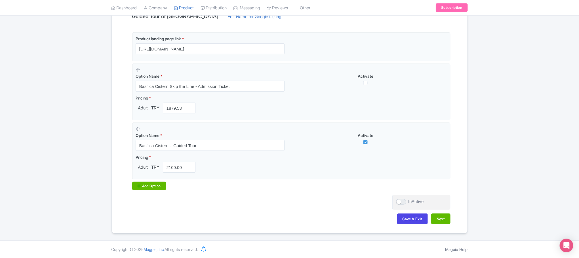
click at [153, 183] on div "Add Option" at bounding box center [149, 186] width 34 height 9
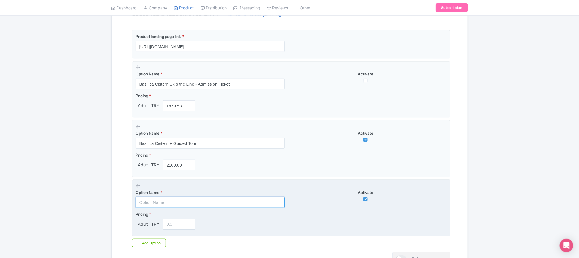
click at [152, 204] on input "text" at bounding box center [210, 202] width 149 height 11
paste input "COMBO: [DEMOGRAPHIC_DATA] + [GEOGRAPHIC_DATA]"
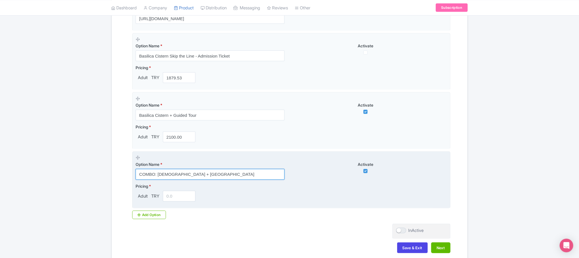
scroll to position [176, 0]
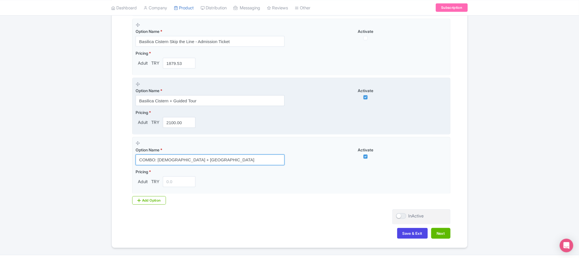
type input "COMBO: [DEMOGRAPHIC_DATA] + [GEOGRAPHIC_DATA]"
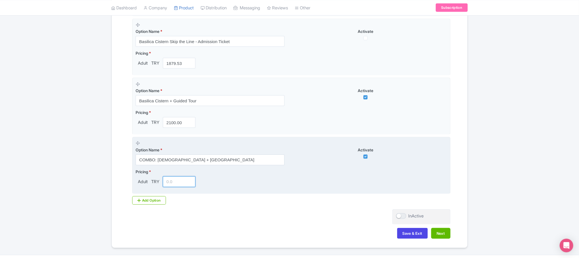
click at [168, 183] on input "number" at bounding box center [179, 181] width 33 height 11
paste input "6300.00"
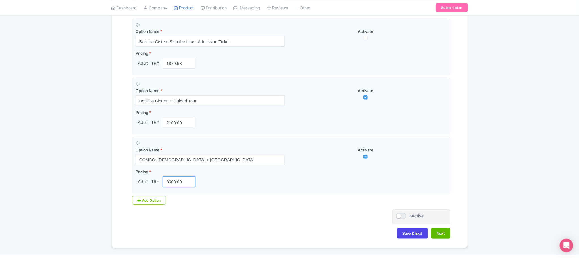
type input "6300.00"
click at [145, 201] on div "Add Option" at bounding box center [149, 200] width 34 height 9
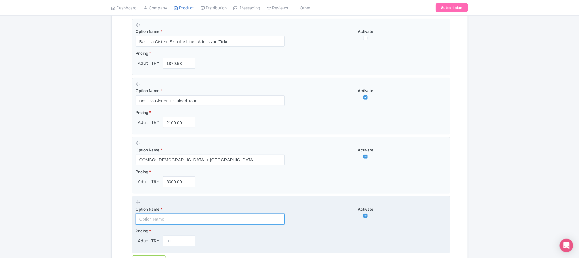
click at [149, 224] on input "text" at bounding box center [210, 219] width 149 height 11
paste input "COMBO: Basilica Cistern + [GEOGRAPHIC_DATA]"
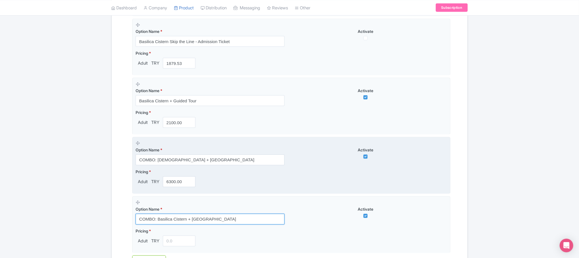
scroll to position [219, 0]
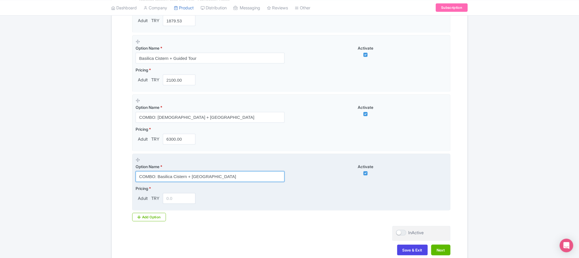
type input "COMBO: Basilica Cistern + [GEOGRAPHIC_DATA]"
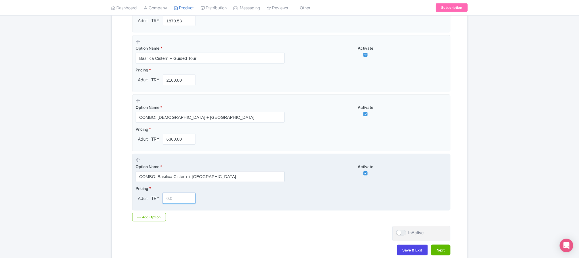
click at [171, 202] on input "number" at bounding box center [179, 198] width 33 height 11
type input "6900"
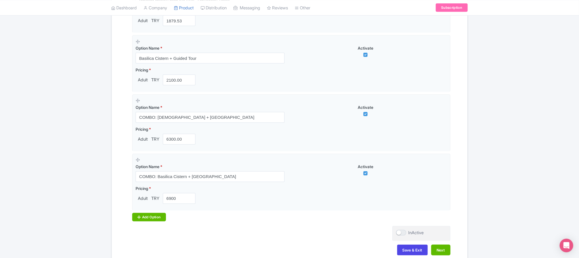
click at [153, 219] on div "Add Option" at bounding box center [149, 217] width 34 height 9
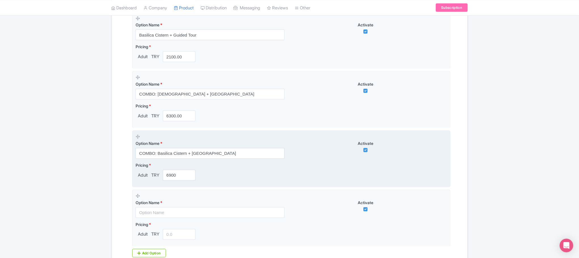
scroll to position [261, 0]
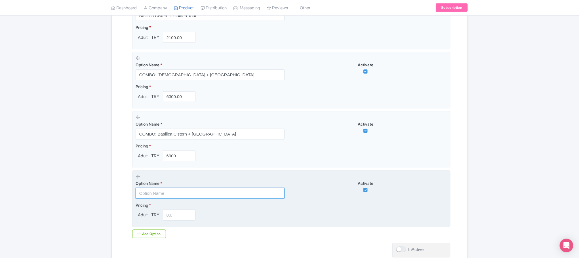
click at [155, 197] on input "text" at bounding box center [210, 193] width 149 height 11
paste input "COMBO: Basilica Cistern + [GEOGRAPHIC_DATA] Admission with Access to the Harem …"
type input "COMBO: Basilica Cistern + [GEOGRAPHIC_DATA] Admission with Access to the Harem …"
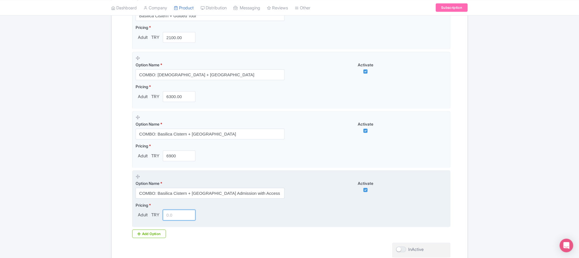
click at [178, 215] on input "number" at bounding box center [179, 215] width 33 height 11
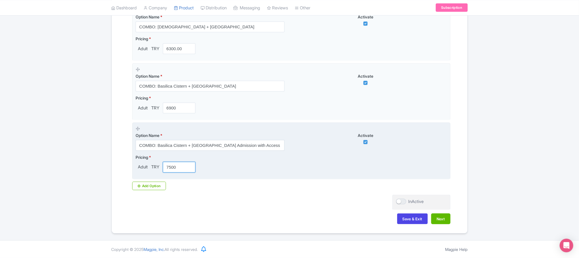
scroll to position [312, 0]
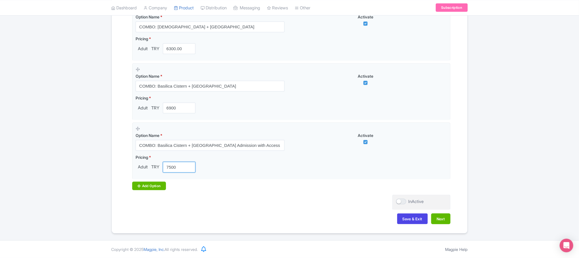
type input "7500"
click at [162, 188] on div "Add Option" at bounding box center [149, 186] width 34 height 9
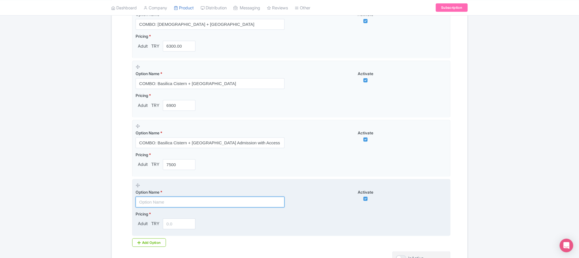
click at [156, 204] on input "text" at bounding box center [210, 202] width 149 height 11
paste input "COMBO: Basilica Cistern + [GEOGRAPHIC_DATA] + History and Experience Museum"
type input "COMBO: Basilica Cistern + [GEOGRAPHIC_DATA] + History and Experience Museum"
click at [170, 229] on input "number" at bounding box center [179, 224] width 33 height 11
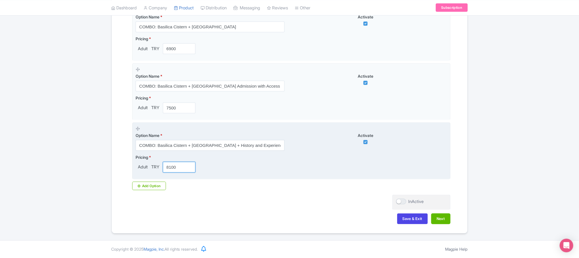
scroll to position [371, 0]
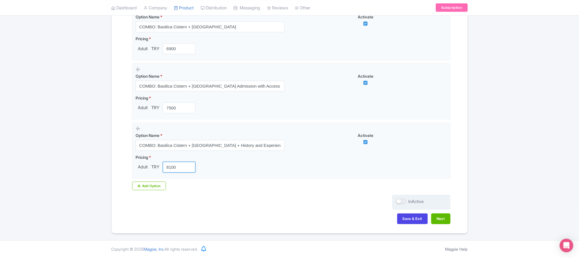
type input "8100"
click at [398, 201] on div at bounding box center [401, 202] width 10 height 6
click at [398, 201] on input "InActive" at bounding box center [398, 202] width 4 height 4
checkbox input "true"
click at [437, 219] on button "Next" at bounding box center [440, 219] width 19 height 11
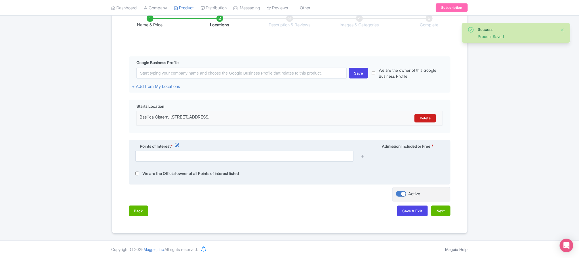
scroll to position [102, 0]
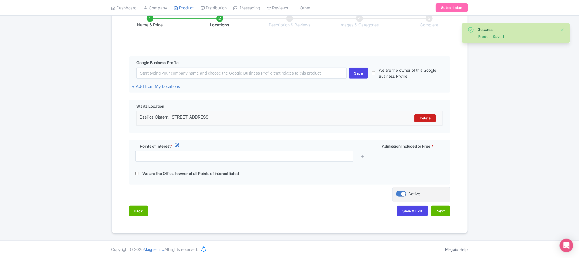
drag, startPoint x: 291, startPoint y: 114, endPoint x: 113, endPoint y: 117, distance: 177.5
click at [113, 117] on div "Name & Price Locations Description & Reviews Images & Categories Complete Edit …" at bounding box center [290, 113] width 356 height 218
copy div "Basilica Cistern, Alemdar, Yerebatan Cd. 1/3, 34110 Fatih/İstanbul, Türkiye"
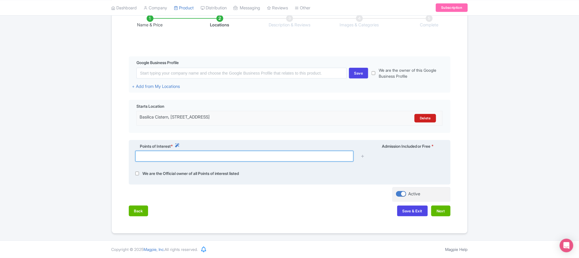
click at [179, 156] on input "text" at bounding box center [244, 156] width 218 height 11
paste input "Basilica Cistern, Alemdar, Yerebatan Cd. 1/3, 34110 Fatih/İstanbul, Türkiye"
type input "Basilica Cistern, Alemdar, Yerebatan Cd. 1/3, 34110 Fatih/İstanbul, Türkiye"
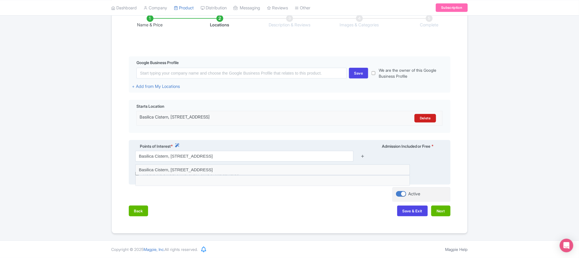
click at [360, 156] on icon at bounding box center [362, 156] width 4 height 4
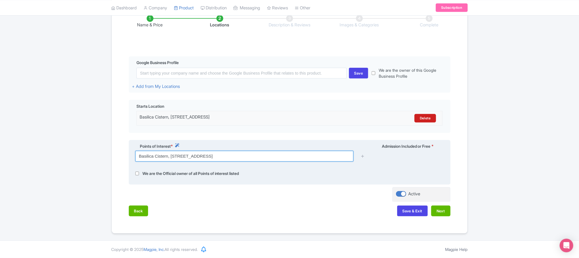
click at [320, 157] on input "Basilica Cistern, Alemdar, Yerebatan Cd. 1/3, 34110 Fatih/İstanbul, Türkiye" at bounding box center [244, 156] width 218 height 11
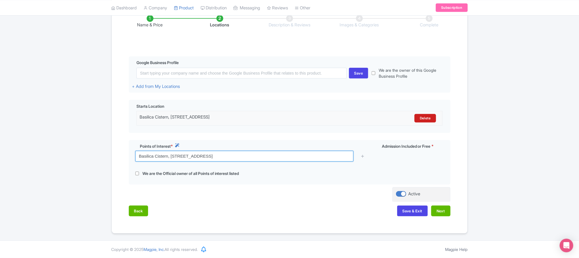
drag, startPoint x: 288, startPoint y: 155, endPoint x: 82, endPoint y: 152, distance: 206.8
click at [82, 152] on div "Success Product Saved ← Back to Products Guided Tour of Basilica Cistern Istanb…" at bounding box center [289, 94] width 579 height 279
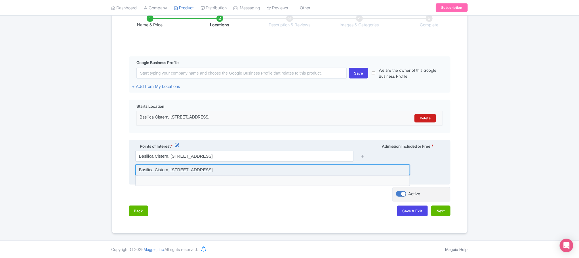
click at [271, 169] on input at bounding box center [272, 169] width 275 height 11
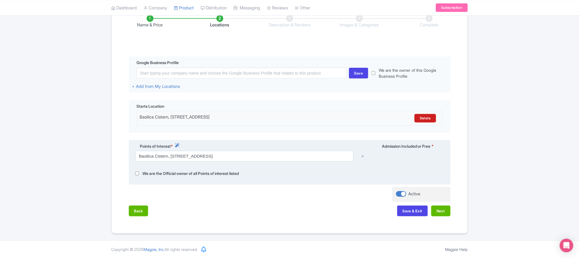
click at [360, 156] on div at bounding box center [362, 156] width 11 height 11
click at [362, 155] on icon at bounding box center [362, 156] width 4 height 4
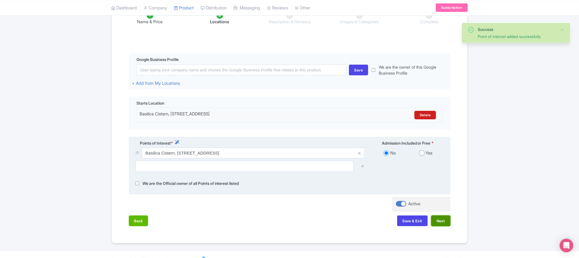
click at [441, 224] on button "Next" at bounding box center [440, 221] width 19 height 11
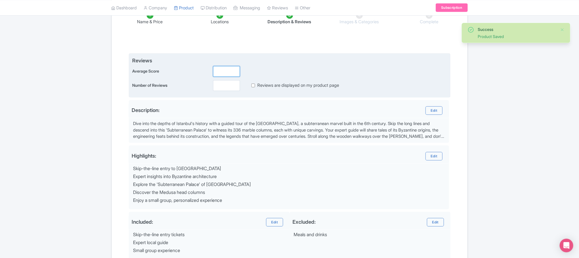
click at [225, 74] on input "number" at bounding box center [226, 71] width 27 height 11
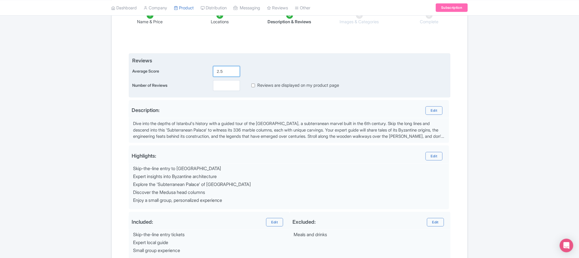
type input "2.5"
click at [225, 85] on input "number" at bounding box center [226, 85] width 27 height 11
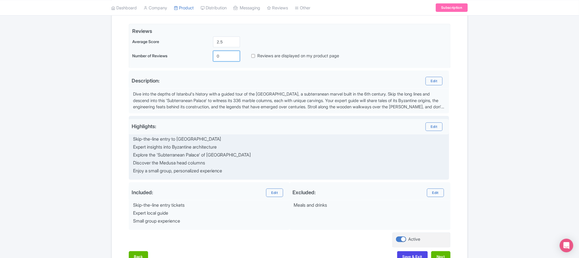
scroll to position [171, 0]
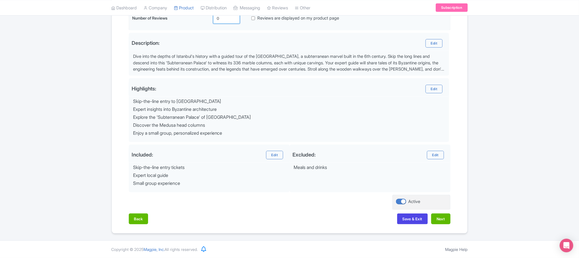
type input "0"
click at [442, 217] on button "Next" at bounding box center [440, 219] width 19 height 11
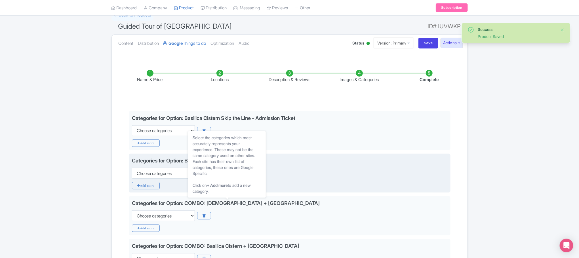
scroll to position [39, 0]
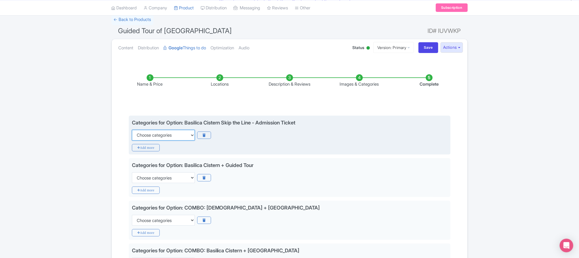
click at [159, 134] on select "Choose categories Adults Only Animals Audio Guide Beaches Bike Tours Boat Tours…" at bounding box center [163, 135] width 63 height 11
select select "family-friendly"
click at [152, 148] on icon "Add more" at bounding box center [146, 147] width 28 height 7
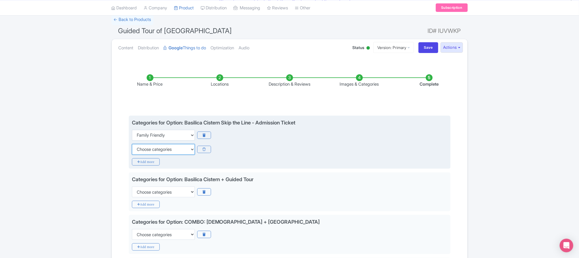
click at [152, 148] on select "Choose categories Adults Only Animals Audio Guide Beaches Bike Tours Boat Tours…" at bounding box center [163, 149] width 63 height 11
select select "self-guided"
click at [150, 162] on icon "Add more" at bounding box center [146, 161] width 28 height 7
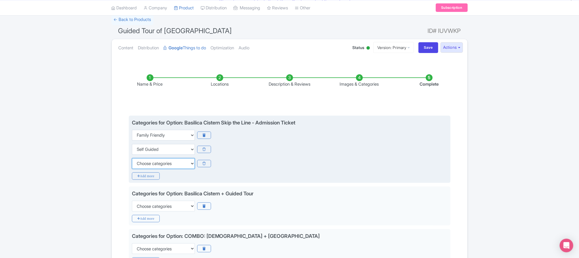
click at [150, 163] on select "Choose categories Adults Only Animals Audio Guide Beaches Bike Tours Boat Tours…" at bounding box center [163, 163] width 63 height 11
select select "museums"
click at [171, 180] on div "Categories for Option: Basilica Cistern Skip the Line - Admission Ticket Choose…" at bounding box center [290, 149] width 322 height 67
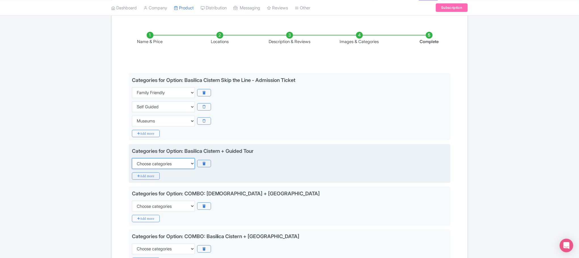
click at [150, 164] on select "Choose categories Adults Only Animals Audio Guide Beaches Bike Tours Boat Tours…" at bounding box center [163, 163] width 63 height 11
select select "family-friendly"
click at [153, 176] on icon "Add more" at bounding box center [146, 175] width 28 height 7
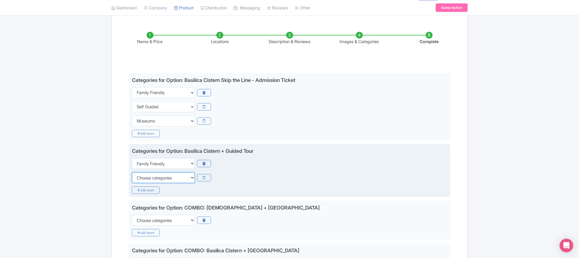
click at [151, 180] on select "Choose categories Adults Only Animals Audio Guide Beaches Bike Tours Boat Tours…" at bounding box center [163, 177] width 63 height 11
select select "self-guided"
click at [148, 191] on icon "Add more" at bounding box center [146, 190] width 28 height 7
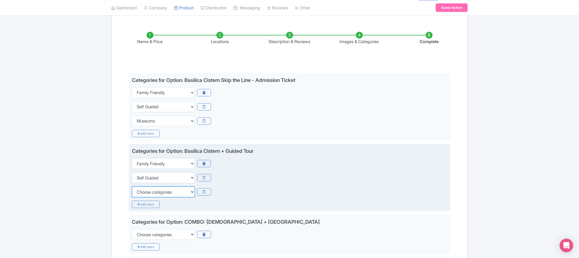
click at [148, 191] on select "Choose categories Adults Only Animals Audio Guide Beaches Bike Tours Boat Tours…" at bounding box center [163, 192] width 63 height 11
select select "museums"
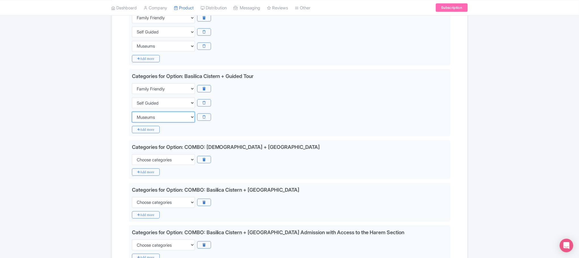
scroll to position [209, 0]
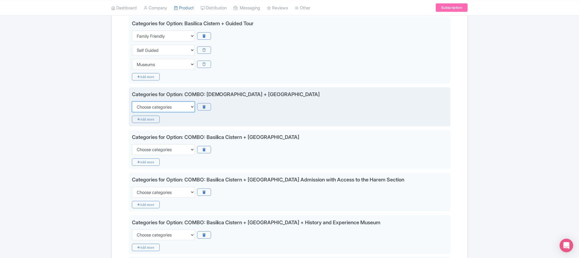
click at [147, 106] on select "Choose categories Adults Only Animals Audio Guide Beaches Bike Tours Boat Tours…" at bounding box center [163, 107] width 63 height 11
select select "self-guided"
click at [146, 119] on icon "Add more" at bounding box center [146, 119] width 28 height 7
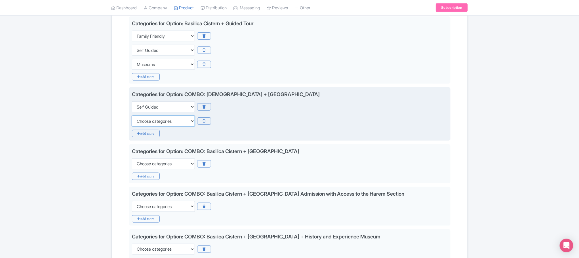
click at [147, 124] on select "Choose categories Adults Only Animals Audio Guide Beaches Bike Tours Boat Tours…" at bounding box center [163, 121] width 63 height 11
select select "family-friendly"
click at [147, 136] on icon "Add more" at bounding box center [146, 133] width 28 height 7
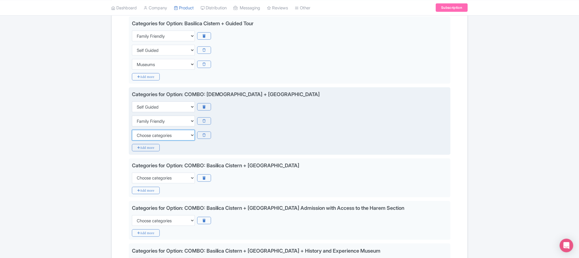
click at [147, 136] on select "Choose categories Adults Only Animals Audio Guide Beaches Bike Tours Boat Tours…" at bounding box center [163, 135] width 63 height 11
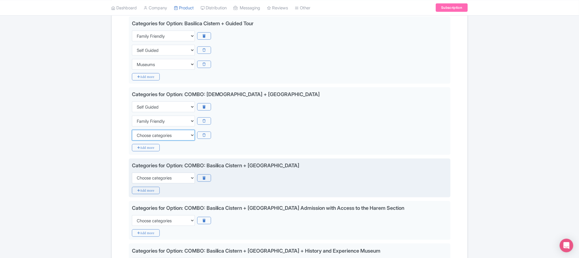
select select "museums"
click at [148, 179] on select "Choose categories Adults Only Animals Audio Guide Beaches Bike Tours Boat Tours…" at bounding box center [163, 178] width 63 height 11
select select "museums"
click at [147, 191] on icon "Add more" at bounding box center [146, 190] width 28 height 7
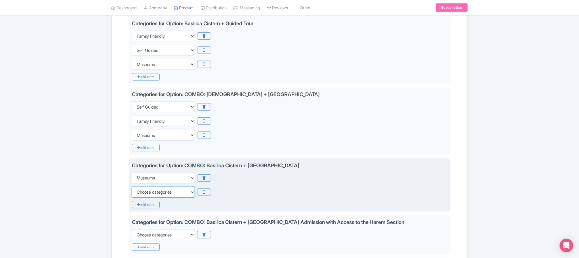
click at [142, 193] on select "Choose categories Adults Only Animals Audio Guide Beaches Bike Tours Boat Tours…" at bounding box center [163, 192] width 63 height 11
select select "family-friendly"
click at [145, 206] on icon "Add more" at bounding box center [146, 204] width 28 height 7
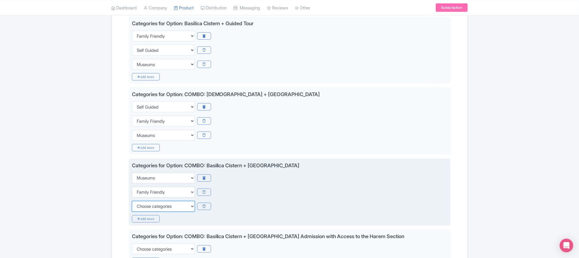
click at [145, 209] on select "Choose categories Adults Only Animals Audio Guide Beaches Bike Tours Boat Tours…" at bounding box center [163, 206] width 63 height 11
select select "self-guided"
click at [147, 219] on icon "Add more" at bounding box center [146, 218] width 28 height 7
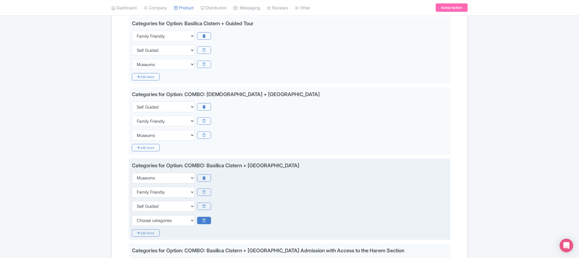
click at [200, 220] on icon at bounding box center [204, 220] width 14 height 7
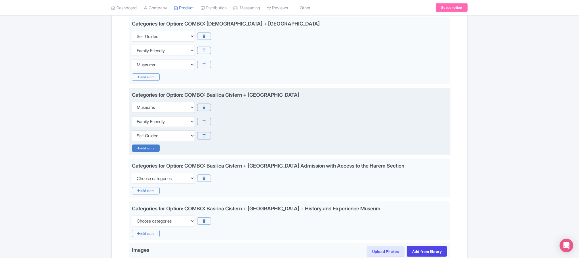
scroll to position [294, 0]
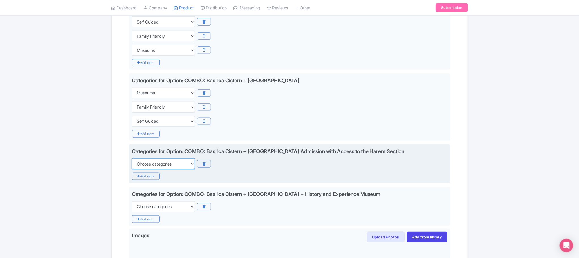
click at [161, 166] on select "Choose categories Adults Only Animals Audio Guide Beaches Bike Tours Boat Tours…" at bounding box center [163, 164] width 63 height 11
select select "self-guided"
click at [147, 179] on icon "Add more" at bounding box center [146, 176] width 28 height 7
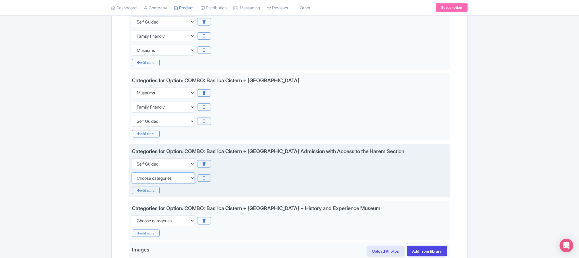
click at [145, 181] on select "Choose categories Adults Only Animals Audio Guide Beaches Bike Tours Boat Tours…" at bounding box center [163, 178] width 63 height 11
select select "family-friendly"
click at [145, 193] on icon "Add more" at bounding box center [146, 190] width 28 height 7
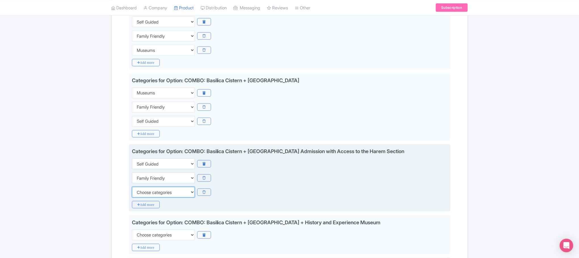
click at [145, 195] on select "Choose categories Adults Only Animals Audio Guide Beaches Bike Tours Boat Tours…" at bounding box center [163, 192] width 63 height 11
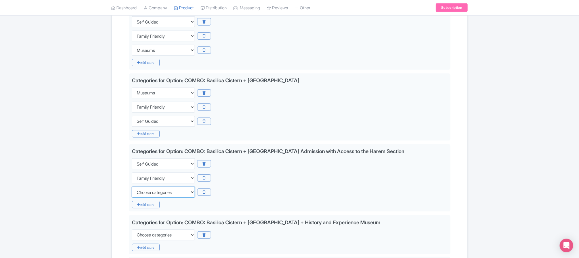
select select "museums"
click at [122, 203] on div "Name & Price Locations Description & Reviews Images & Categories Complete Edit …" at bounding box center [289, 67] width 349 height 518
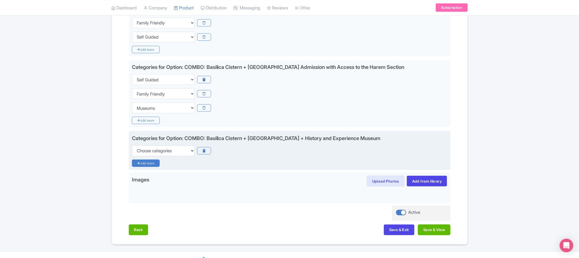
scroll to position [379, 0]
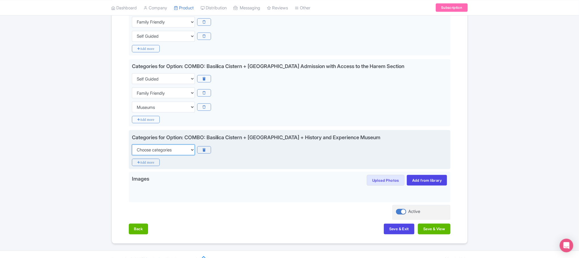
click at [145, 152] on select "Choose categories Adults Only Animals Audio Guide Beaches Bike Tours Boat Tours…" at bounding box center [163, 150] width 63 height 11
select select "self-guided"
click at [143, 162] on icon "Add more" at bounding box center [146, 162] width 28 height 7
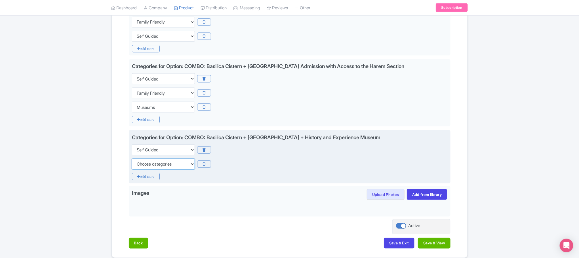
click at [143, 169] on select "Choose categories Adults Only Animals Audio Guide Beaches Bike Tours Boat Tours…" at bounding box center [163, 164] width 63 height 11
select select "family-friendly"
click at [143, 178] on icon "Add more" at bounding box center [146, 176] width 28 height 7
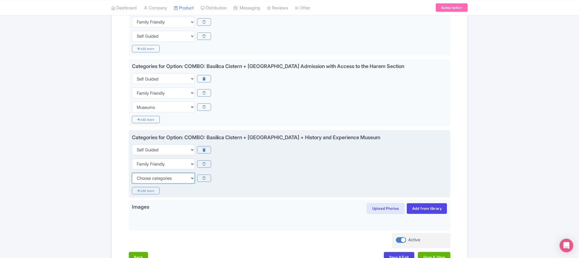
click at [143, 178] on select "Choose categories Adults Only Animals Audio Guide Beaches Bike Tours Boat Tours…" at bounding box center [163, 178] width 63 height 11
select select "museums"
click at [187, 193] on div "Categories for Option: COMBO: Basilica Cistern + Hagia Sophia Grand Mosque + Hi…" at bounding box center [290, 163] width 322 height 67
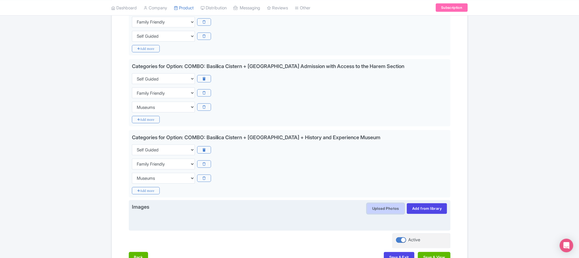
click at [383, 210] on button "Upload Photos" at bounding box center [386, 208] width 38 height 11
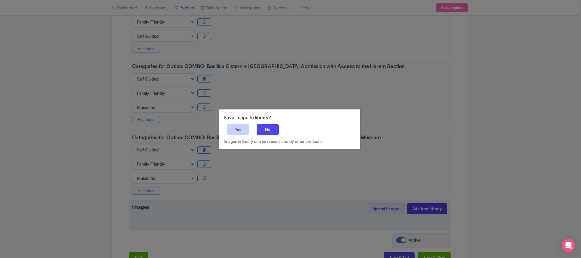
click at [235, 131] on div "Yes" at bounding box center [238, 129] width 22 height 11
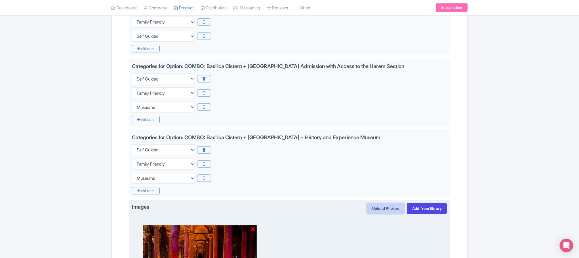
click at [381, 214] on button "Upload Photos" at bounding box center [386, 208] width 38 height 11
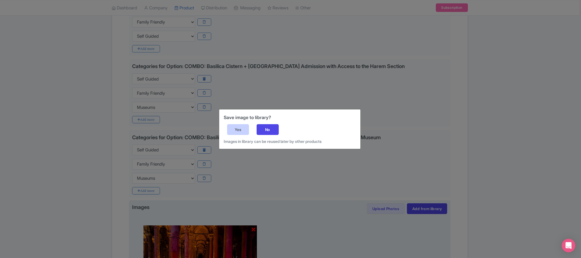
click at [234, 127] on div "Yes" at bounding box center [238, 129] width 22 height 11
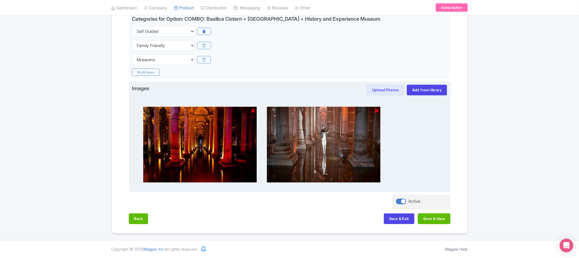
scroll to position [502, 0]
click at [383, 88] on button "Upload Photos" at bounding box center [386, 90] width 38 height 11
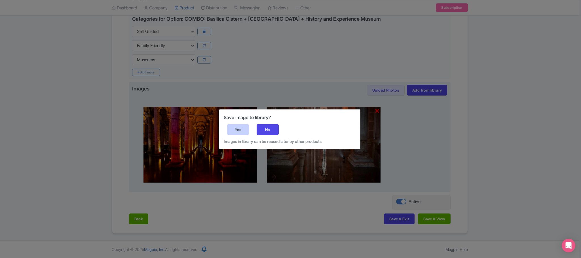
click at [232, 129] on div "Yes" at bounding box center [238, 129] width 22 height 11
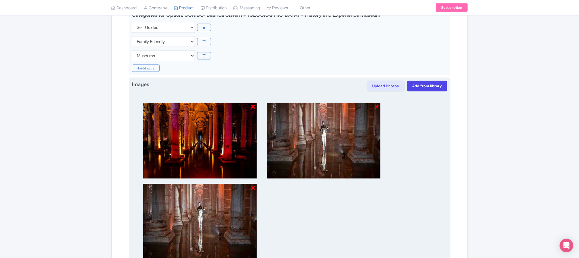
click at [254, 191] on icon at bounding box center [253, 188] width 4 height 6
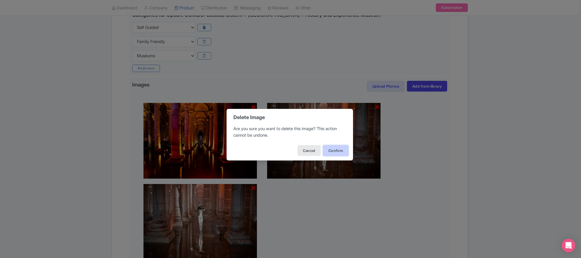
click at [327, 151] on button "Confirm" at bounding box center [336, 150] width 26 height 11
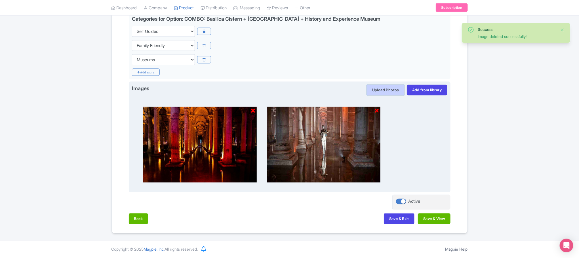
click at [382, 88] on button "Upload Photos" at bounding box center [386, 90] width 38 height 11
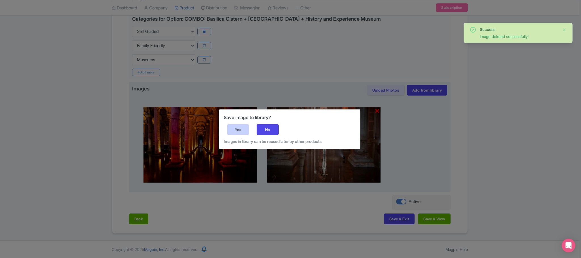
click at [237, 133] on div "Yes" at bounding box center [238, 129] width 22 height 11
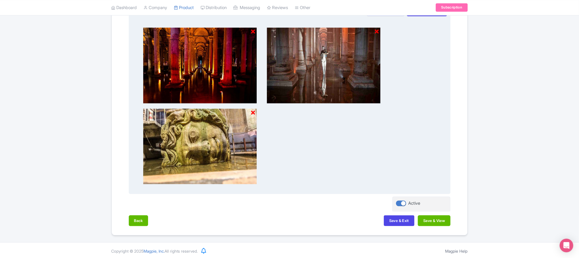
scroll to position [583, 0]
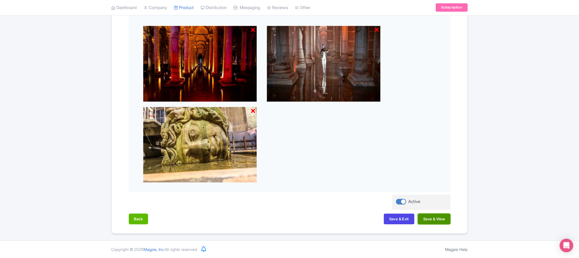
click at [430, 218] on button "Save & View" at bounding box center [434, 219] width 32 height 11
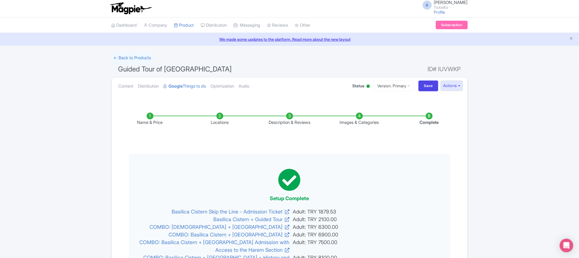
scroll to position [0, 0]
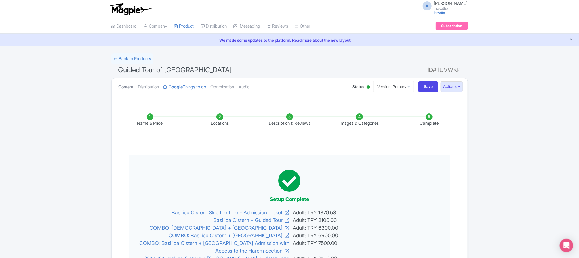
click at [131, 88] on link "Content" at bounding box center [126, 87] width 15 height 18
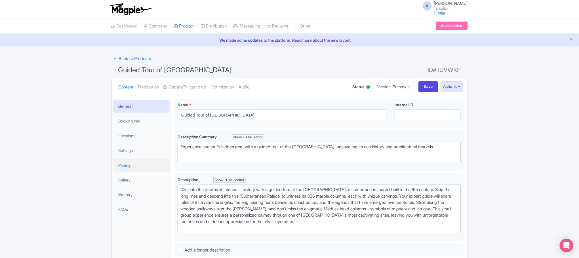
click at [133, 162] on link "Pricing" at bounding box center [141, 165] width 57 height 13
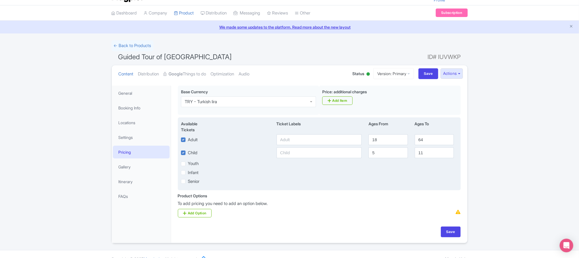
scroll to position [26, 0]
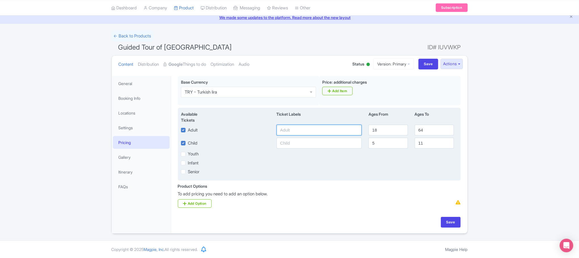
click at [308, 128] on input "text" at bounding box center [318, 130] width 85 height 11
type input "3500"
click at [299, 142] on input "text" at bounding box center [318, 143] width 85 height 11
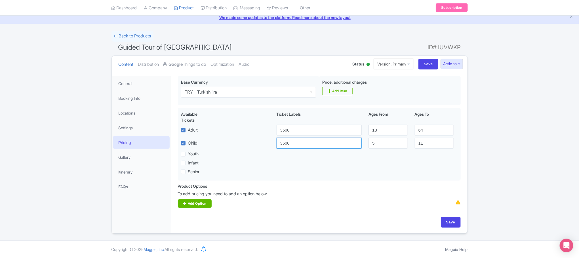
type input "3500"
click at [206, 203] on link "Add Option" at bounding box center [195, 203] width 34 height 9
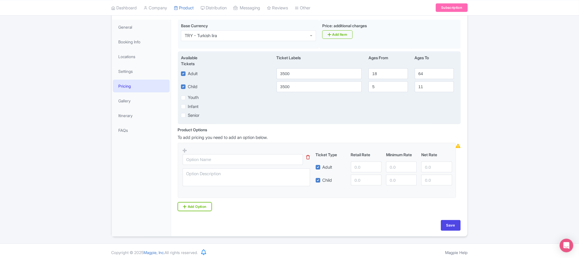
scroll to position [85, 0]
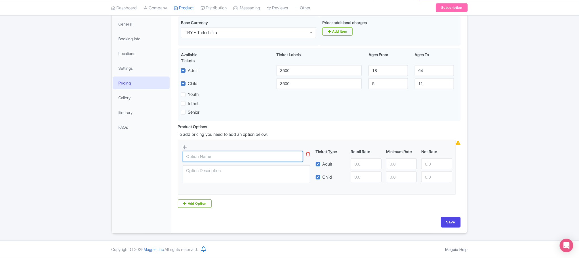
click at [221, 153] on input "text" at bounding box center [243, 156] width 120 height 11
paste input "Basilica Cistern Skip the Line - Admission Ticket"
type input "Basilica Cistern Skip the Line - Admission Ticket"
click at [359, 163] on input "number" at bounding box center [366, 164] width 31 height 11
paste input "1879.53"
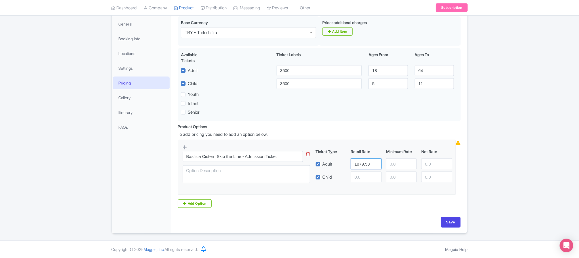
type input "1879.53"
paste input "1879.53"
type input "1879.53"
paste input "1879.53"
type input "1879.53"
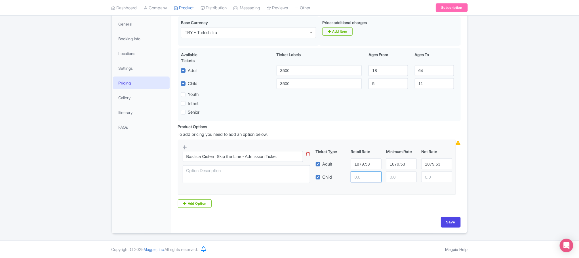
paste input "1879.53"
type input "1879.53"
paste input "1879.53"
type input "1879.53"
paste input "1879.53"
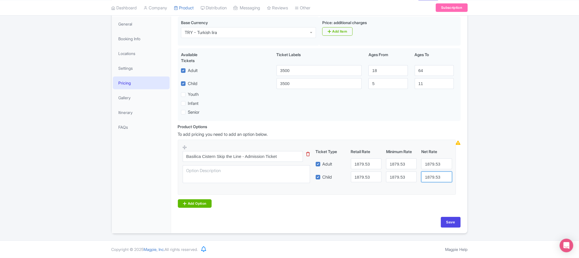
type input "1879.53"
drag, startPoint x: 200, startPoint y: 203, endPoint x: 219, endPoint y: 124, distance: 80.7
click at [200, 202] on link "Add Option" at bounding box center [195, 203] width 34 height 9
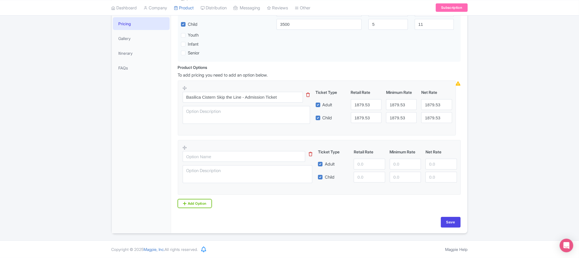
scroll to position [145, 0]
click at [209, 157] on input "text" at bounding box center [244, 156] width 123 height 11
paste input "Basilica Cistern + Guided Tour"
type input "Basilica Cistern + Guided Tour"
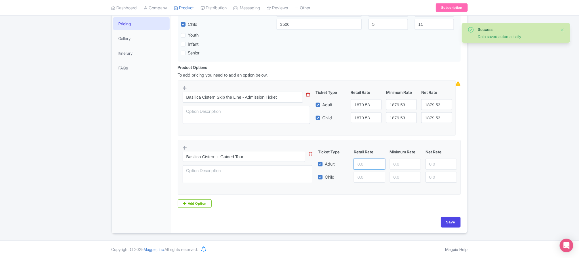
click at [366, 162] on input "number" at bounding box center [369, 164] width 31 height 11
paste input "2100.00"
type input "2100.00"
paste input "2100.00"
type input "2100.00"
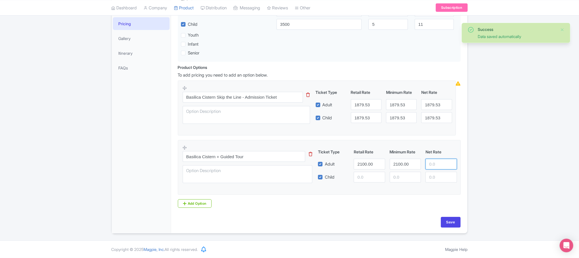
paste input "2100.00"
type input "2100.00"
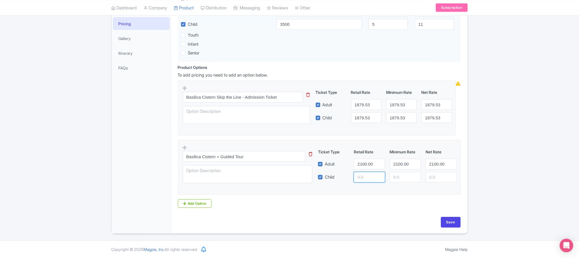
paste input "2100.00"
type input "2100.00"
paste input "2100.00"
type input "2100.00"
paste input "2100.00"
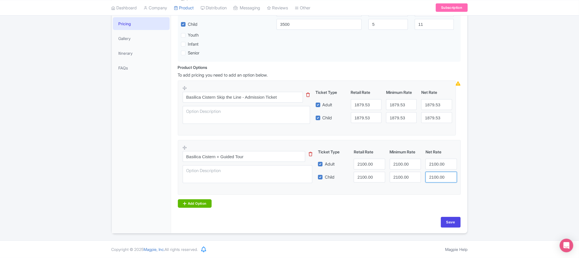
type input "2100.00"
click at [191, 203] on link "Add Option" at bounding box center [195, 203] width 34 height 9
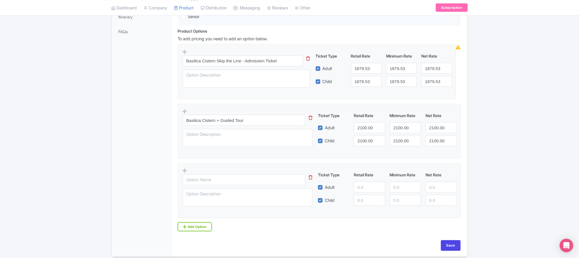
scroll to position [187, 0]
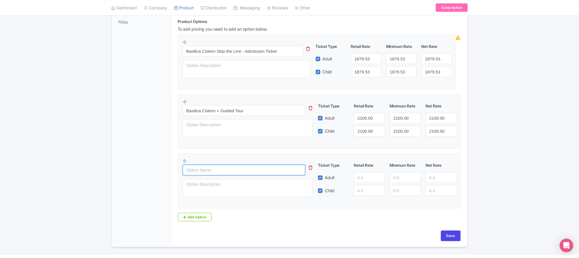
click at [214, 173] on input "text" at bounding box center [244, 170] width 123 height 11
paste input "COMBO: [DEMOGRAPHIC_DATA] + [GEOGRAPHIC_DATA]"
type input "COMBO: [DEMOGRAPHIC_DATA] + [GEOGRAPHIC_DATA]"
click at [365, 180] on input "number" at bounding box center [369, 177] width 31 height 11
type input "6300"
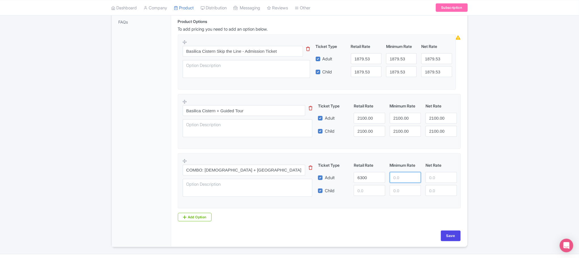
paste input "6300"
type input "6300"
paste input "6300"
type input "6300"
paste input "6300"
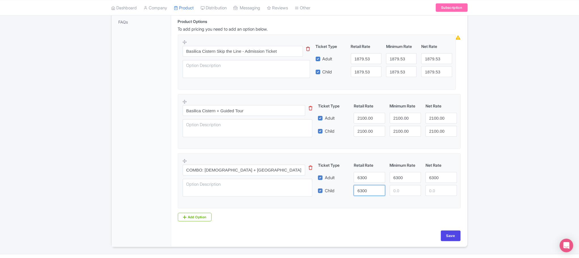
type input "6300"
paste input "6300"
type input "6300"
paste input "6300"
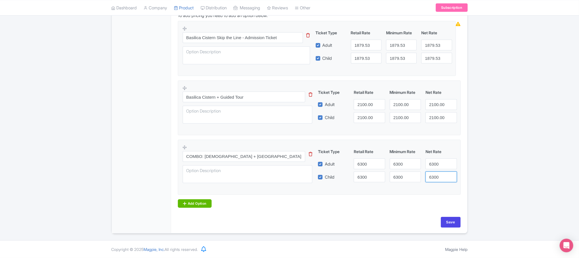
type input "6300"
click at [202, 205] on link "Add Option" at bounding box center [195, 203] width 34 height 9
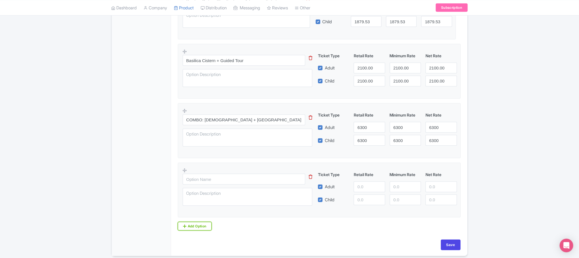
scroll to position [247, 0]
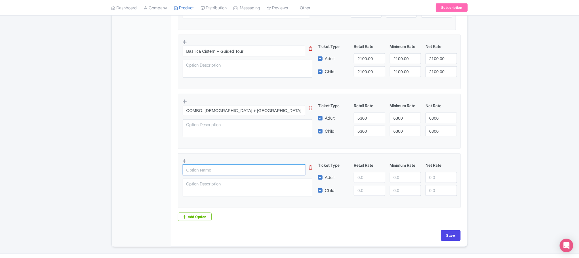
click at [226, 171] on input "text" at bounding box center [244, 169] width 123 height 11
paste input "COMBO: Basilica Cistern + [GEOGRAPHIC_DATA]"
type input "COMBO: Basilica Cistern + [GEOGRAPHIC_DATA]"
click at [360, 180] on input "number" at bounding box center [369, 177] width 31 height 11
paste input "6900.00"
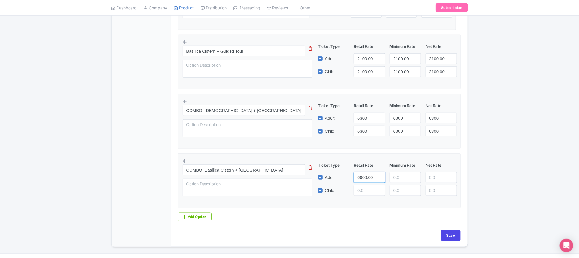
type input "6900.00"
paste input "6900.00"
type input "6900.00"
paste input "6900.00"
type input "6900.00"
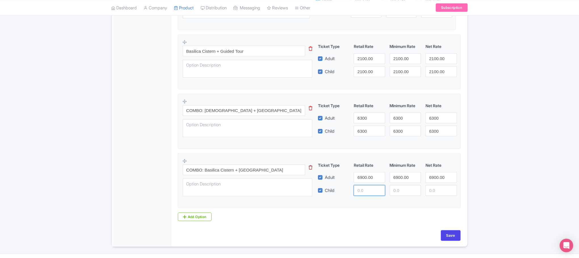
paste input "6900.00"
type input "6900.00"
paste input "6900.00"
type input "6900.00"
paste input "6900.00"
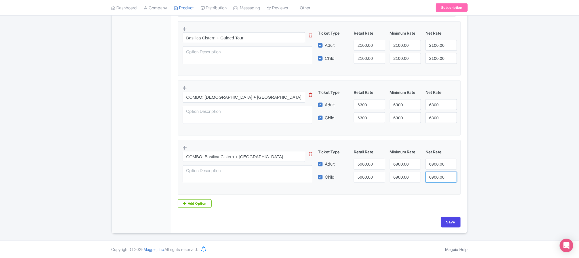
type input "6900.00"
click at [204, 204] on link "Add Option" at bounding box center [195, 203] width 34 height 9
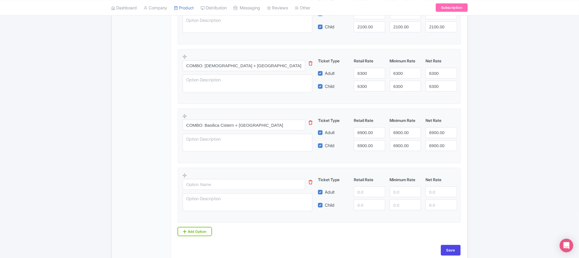
scroll to position [307, 0]
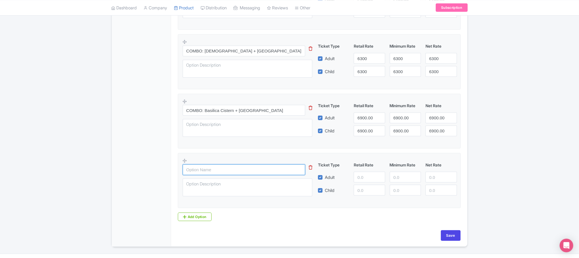
click at [242, 174] on input "text" at bounding box center [244, 169] width 123 height 11
paste input "COMBO: Basilica Cistern + [GEOGRAPHIC_DATA] Admission with Access to the Harem …"
type input "COMBO: Basilica Cistern + [GEOGRAPHIC_DATA] Admission with Access to the Harem …"
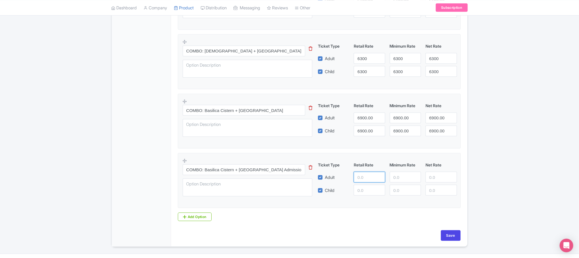
click at [365, 180] on input "number" at bounding box center [369, 177] width 31 height 11
paste input "7500.00"
type input "7500.00"
paste input "7500.00"
type input "7500.00"
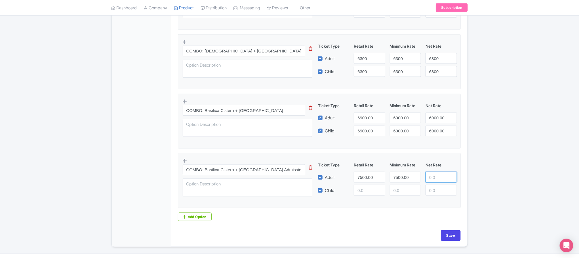
paste input "7500.00"
type input "7500.00"
paste input "7500.00"
type input "7500.00"
paste input "7500.00"
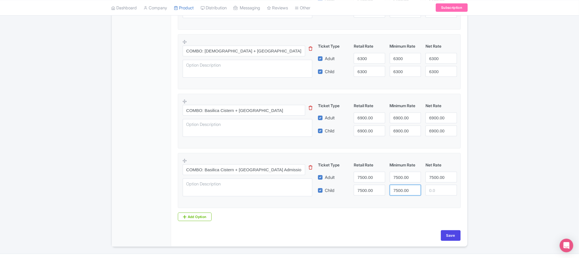
type input "7500.00"
paste input "7500.00"
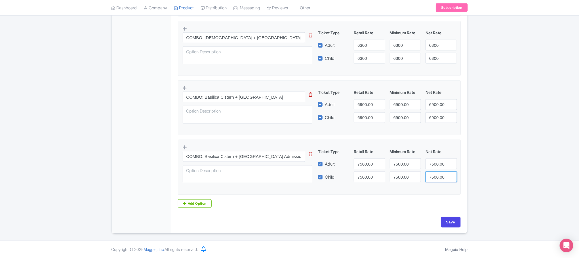
scroll to position [324, 0]
type input "7500.00"
click at [188, 203] on link "Add Option" at bounding box center [195, 203] width 34 height 9
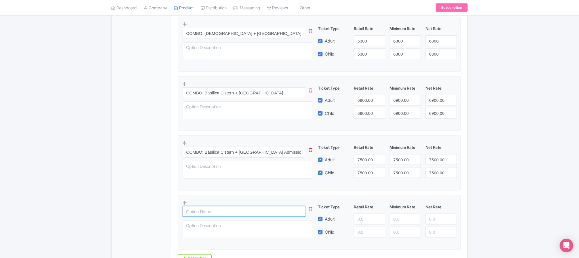
click at [204, 214] on input "text" at bounding box center [244, 211] width 123 height 11
paste input "COMBO: Basilica Cistern + [GEOGRAPHIC_DATA] + History and Experience Museum"
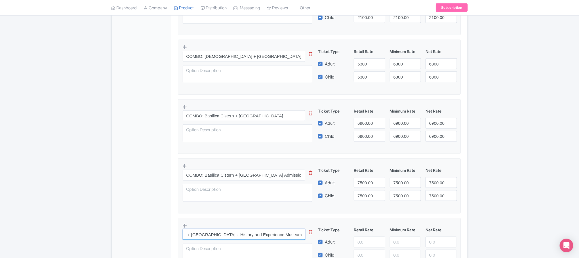
scroll to position [0, 59]
type input "COMBO: Basilica Cistern + [GEOGRAPHIC_DATA] + History and Experience Museum"
click at [364, 246] on input "number" at bounding box center [369, 242] width 31 height 11
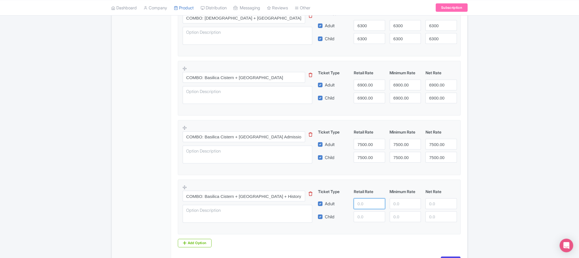
scroll to position [344, 0]
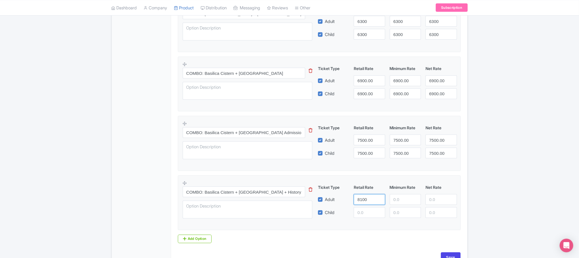
type input "8100"
paste input "8100"
type input "8100"
paste input "8100"
type input "8100"
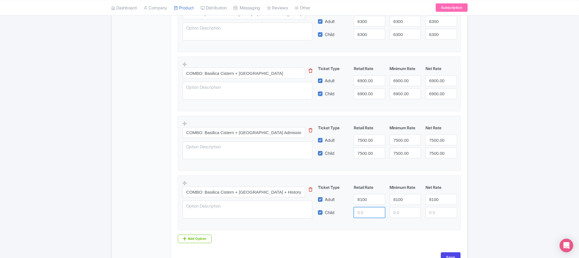
paste input "8100"
type input "8100"
paste input "8100"
type input "8100"
paste input "8100"
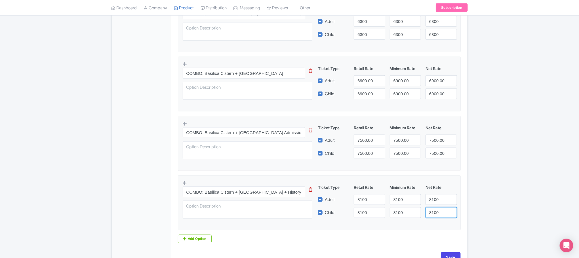
scroll to position [384, 0]
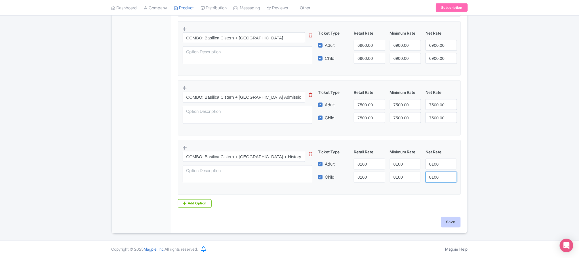
type input "8100"
click at [453, 221] on input "Save" at bounding box center [451, 222] width 20 height 11
type input "Saving..."
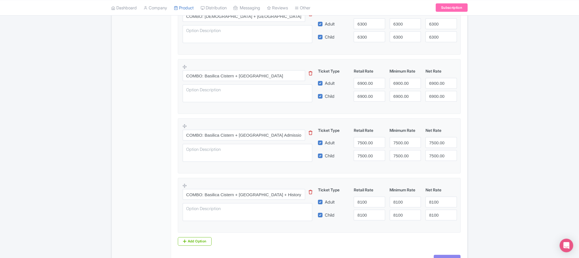
scroll to position [312, 0]
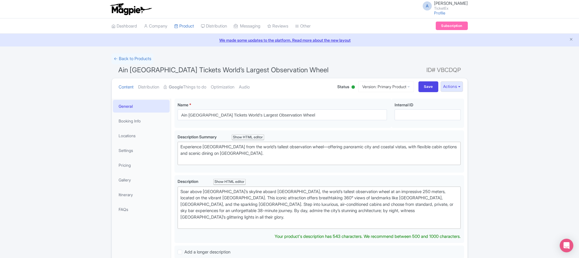
scroll to position [43, 0]
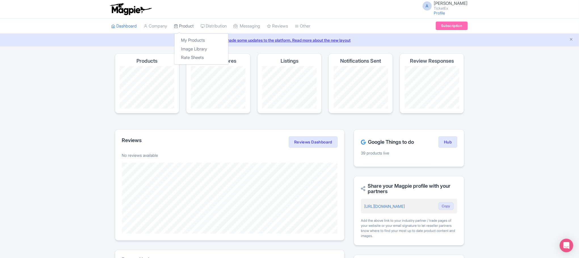
click at [183, 25] on link "Product" at bounding box center [184, 26] width 20 height 16
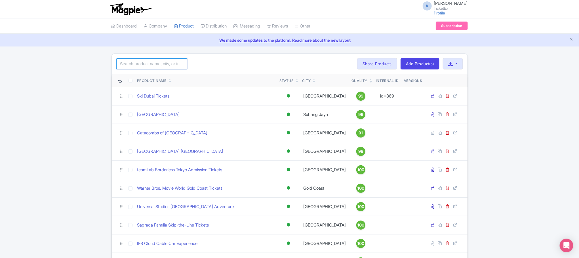
click at [177, 65] on input "search" at bounding box center [151, 63] width 71 height 11
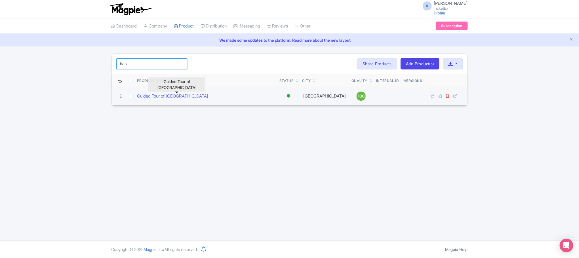
type input "bas"
click at [178, 97] on link "Guided Tour of [GEOGRAPHIC_DATA]" at bounding box center [172, 96] width 71 height 7
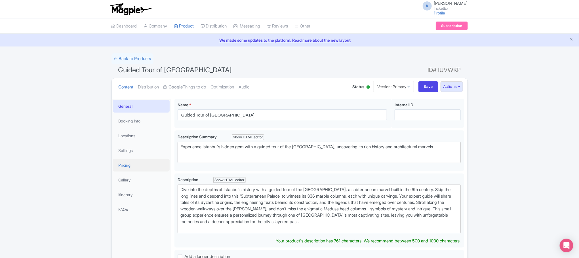
click at [121, 165] on link "Pricing" at bounding box center [141, 165] width 57 height 13
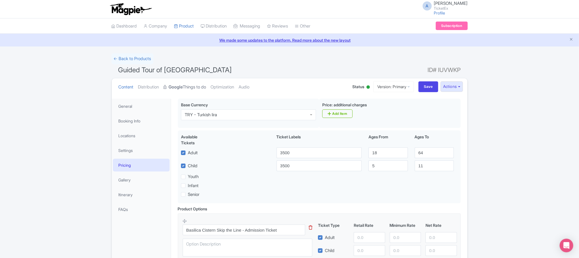
click at [183, 88] on strong "Google" at bounding box center [176, 87] width 14 height 7
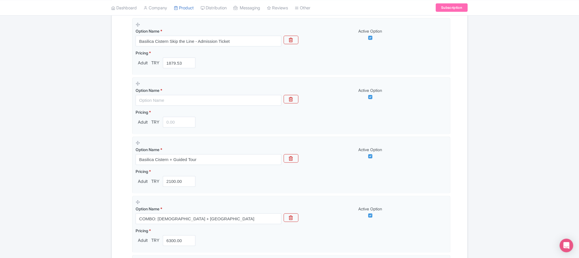
scroll to position [201, 0]
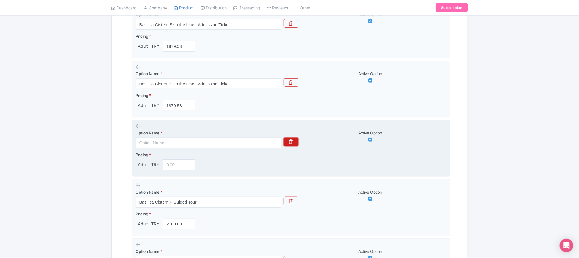
click at [288, 142] on button "button" at bounding box center [291, 142] width 15 height 9
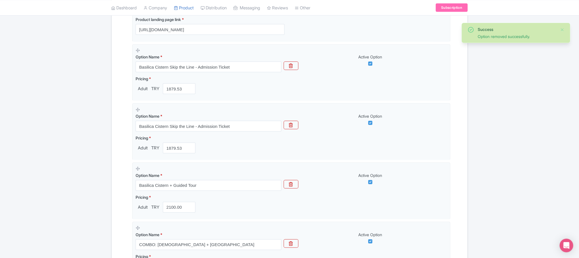
scroll to position [116, 0]
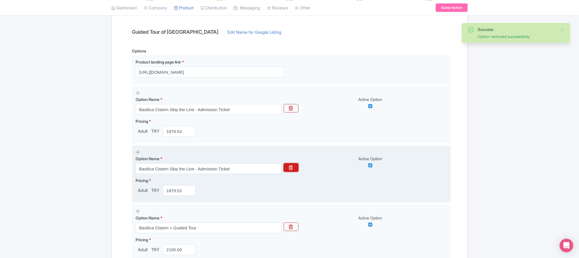
click at [291, 168] on icon "button" at bounding box center [291, 167] width 4 height 5
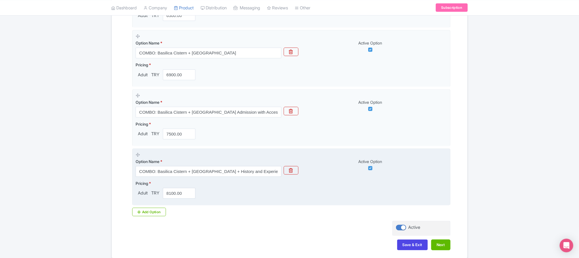
scroll to position [379, 0]
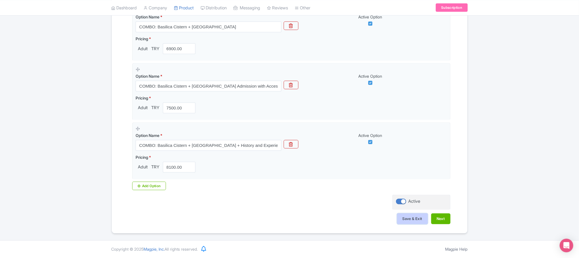
click at [412, 218] on button "Save & Exit" at bounding box center [412, 219] width 31 height 11
